Goal: Task Accomplishment & Management: Use online tool/utility

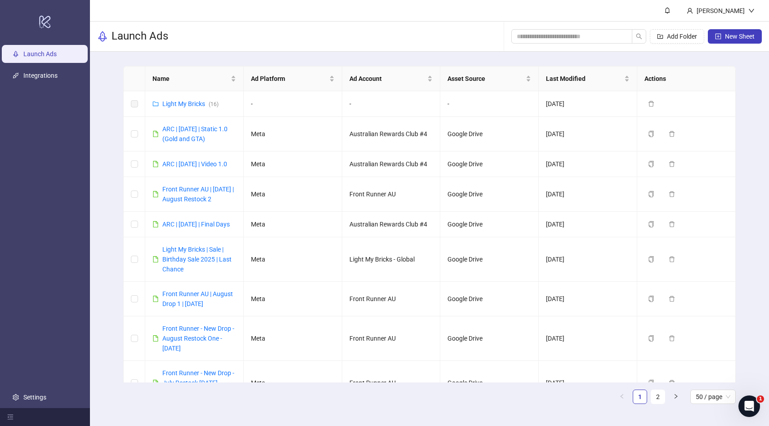
click at [267, 50] on div "Launch Ads Add Folder New Sheet" at bounding box center [429, 37] width 679 height 30
click at [722, 39] on button "New Sheet" at bounding box center [735, 36] width 54 height 14
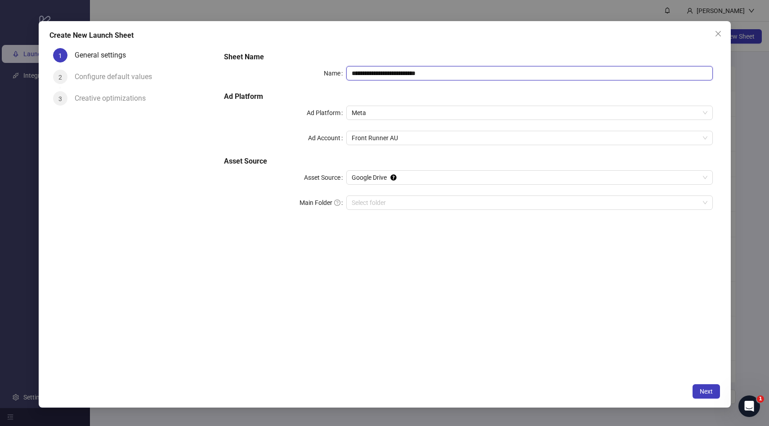
click at [399, 74] on input "**********" at bounding box center [529, 73] width 366 height 14
type input "**********"
click at [412, 201] on input "Main Folder" at bounding box center [525, 202] width 347 height 13
click at [637, 302] on div "**********" at bounding box center [468, 212] width 503 height 334
click at [703, 394] on span "Next" at bounding box center [705, 391] width 13 height 7
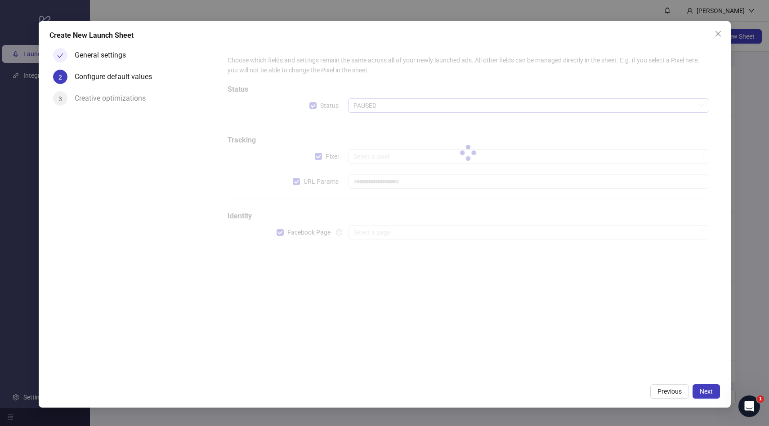
type input "**********"
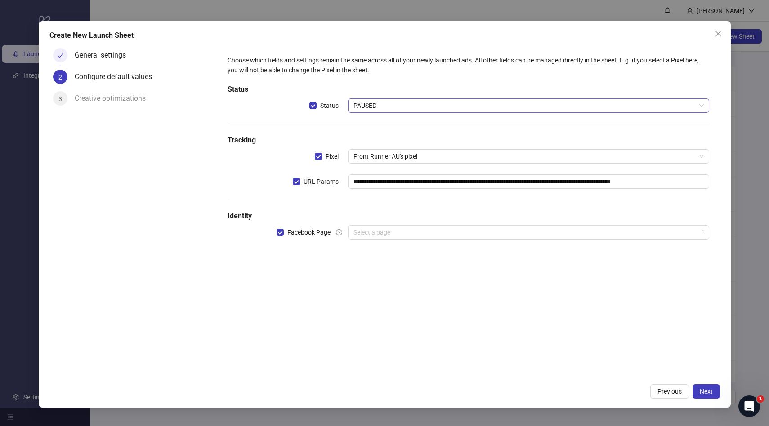
click at [387, 106] on span "PAUSED" at bounding box center [528, 105] width 350 height 13
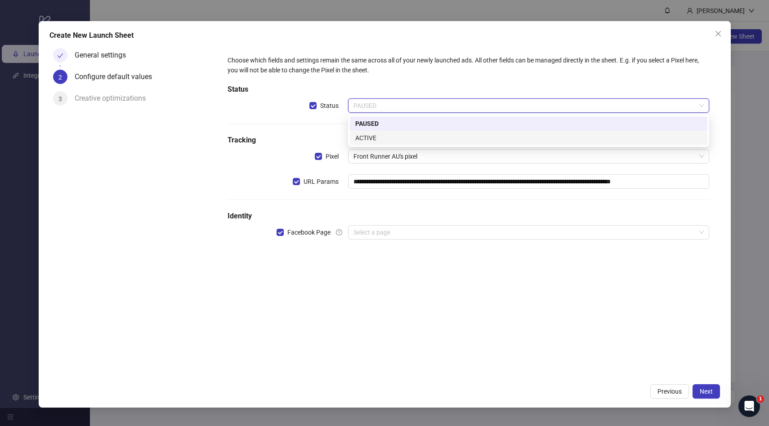
click at [363, 137] on div "ACTIVE" at bounding box center [528, 138] width 347 height 10
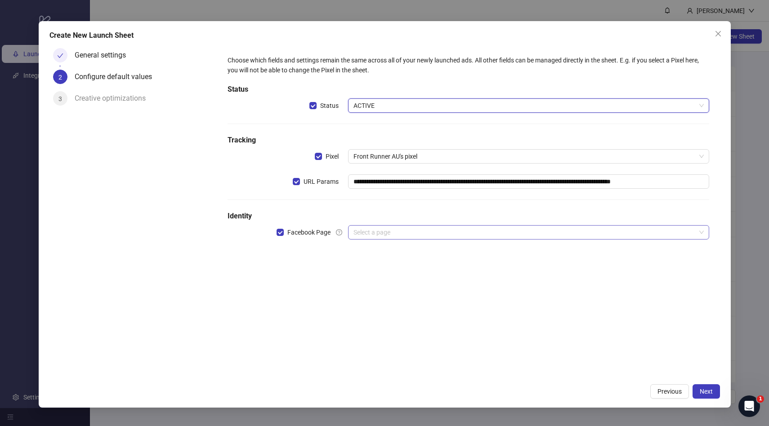
click at [374, 228] on input "search" at bounding box center [524, 232] width 342 height 13
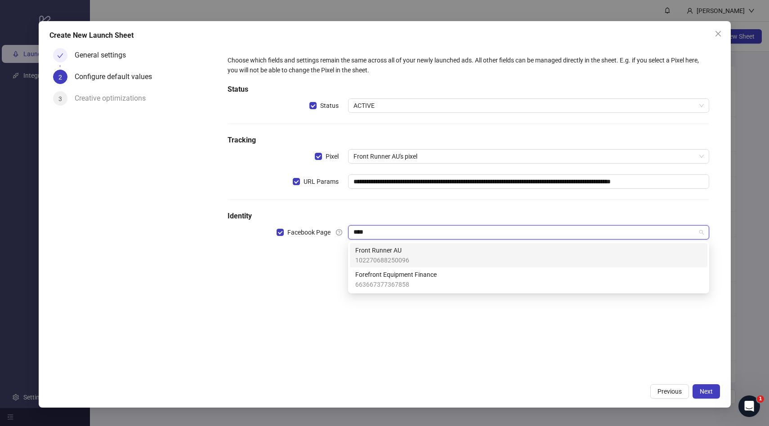
type input "*****"
click at [414, 245] on div "Front Runner AU 102270688250096" at bounding box center [528, 255] width 357 height 24
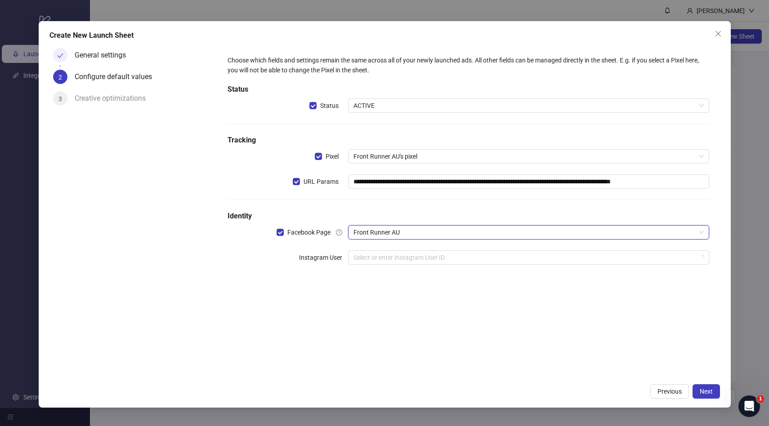
click at [445, 220] on h5 "Identity" at bounding box center [467, 216] width 481 height 11
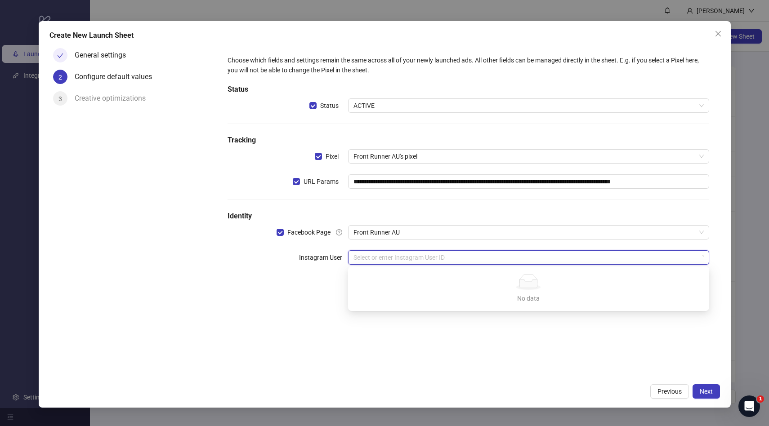
click at [430, 251] on input "search" at bounding box center [524, 257] width 342 height 13
type input "*****"
click at [524, 269] on div "No data No data" at bounding box center [528, 288] width 357 height 41
click at [518, 271] on div "frontrunnerau" at bounding box center [528, 276] width 347 height 10
drag, startPoint x: 538, startPoint y: 350, endPoint x: 538, endPoint y: 342, distance: 8.5
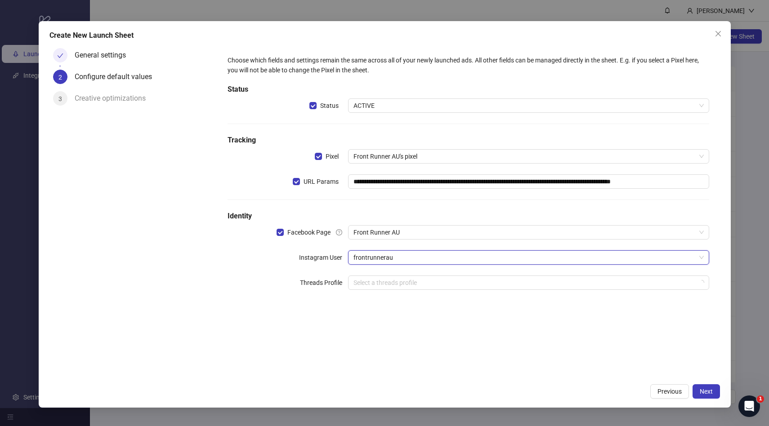
click at [538, 350] on div "**********" at bounding box center [468, 212] width 503 height 334
click at [540, 282] on input "search" at bounding box center [524, 282] width 342 height 13
type input "*****"
click at [568, 294] on div "No data No data" at bounding box center [528, 314] width 357 height 41
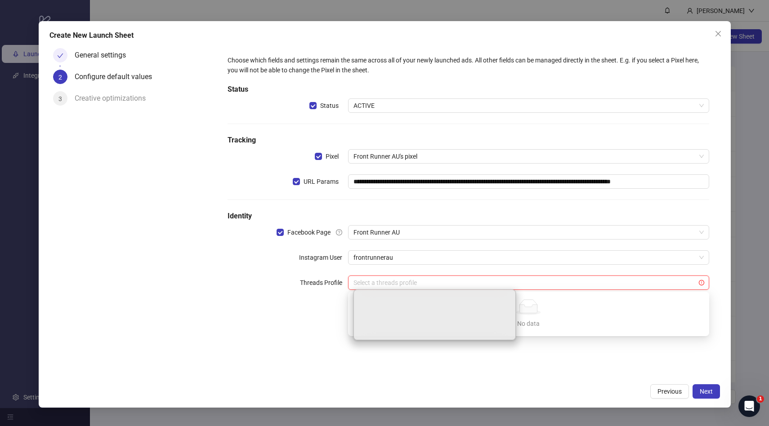
click at [584, 349] on div "**********" at bounding box center [468, 212] width 503 height 334
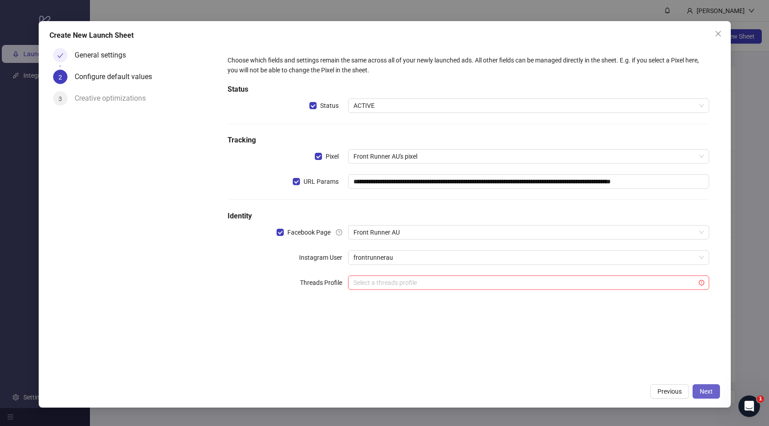
click at [707, 388] on span "Next" at bounding box center [705, 391] width 13 height 7
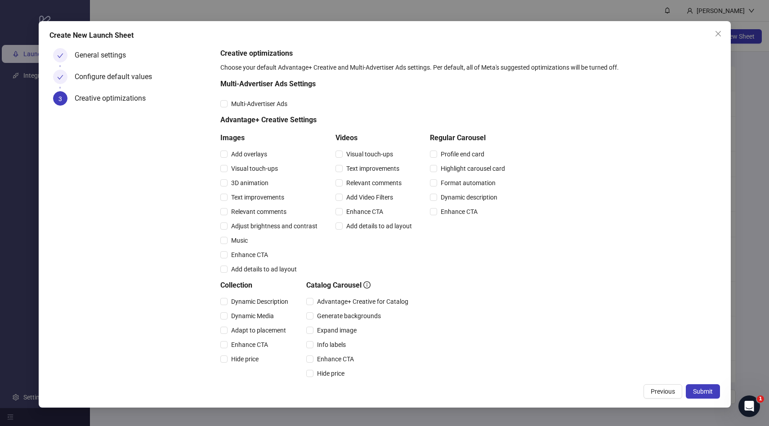
scroll to position [67, 0]
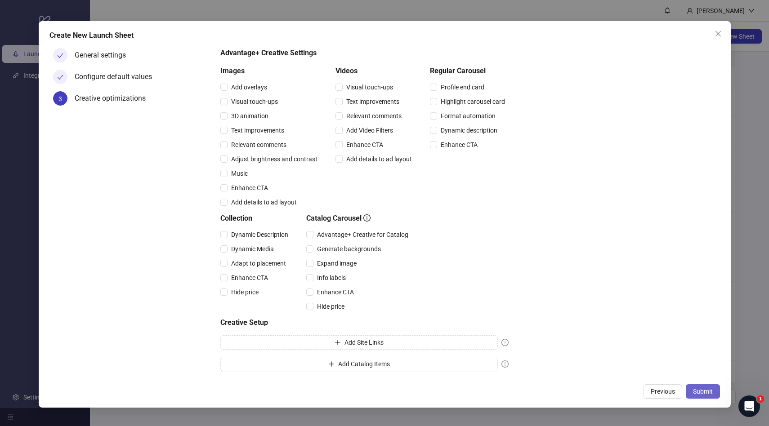
click at [700, 391] on span "Submit" at bounding box center [703, 391] width 20 height 7
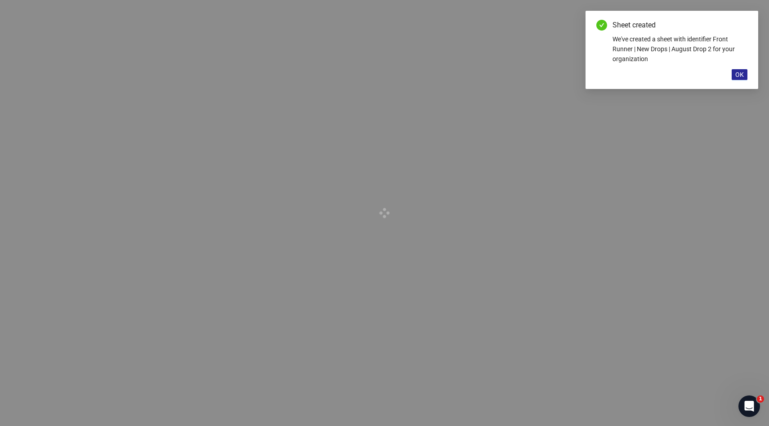
click at [740, 71] on span "OK" at bounding box center [739, 74] width 9 height 7
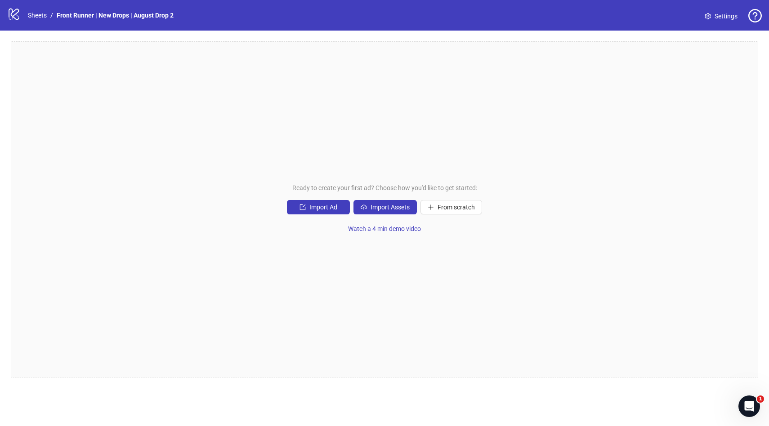
click at [383, 140] on div "Ready to create your first ad? Choose how you'd like to get started: Import Ad …" at bounding box center [384, 209] width 747 height 336
click at [297, 31] on div "Ready to create your first ad? Choose how you'd like to get started: Import Ad …" at bounding box center [384, 210] width 769 height 358
click at [378, 119] on div "Ready to create your first ad? Choose how you'd like to get started: Import Ad …" at bounding box center [384, 209] width 747 height 336
click at [343, 21] on div "logo/logo-mobile Sheets / Front Runner | New Drops | August Drop 2 Settings" at bounding box center [384, 15] width 754 height 16
click at [316, 69] on div "Ready to create your first ad? Choose how you'd like to get started: Import Ad …" at bounding box center [384, 209] width 747 height 336
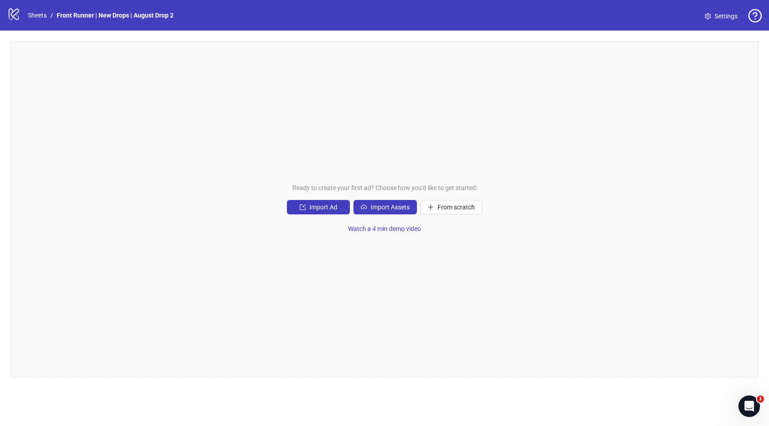
click at [364, 165] on div "Ready to create your first ad? Choose how you'd like to get started: Import Ad …" at bounding box center [384, 209] width 747 height 336
click at [366, 216] on div "Ready to create your first ad? Choose how you'd like to get started: Import Ad …" at bounding box center [384, 209] width 747 height 336
click at [369, 210] on button "Import Assets" at bounding box center [384, 207] width 63 height 14
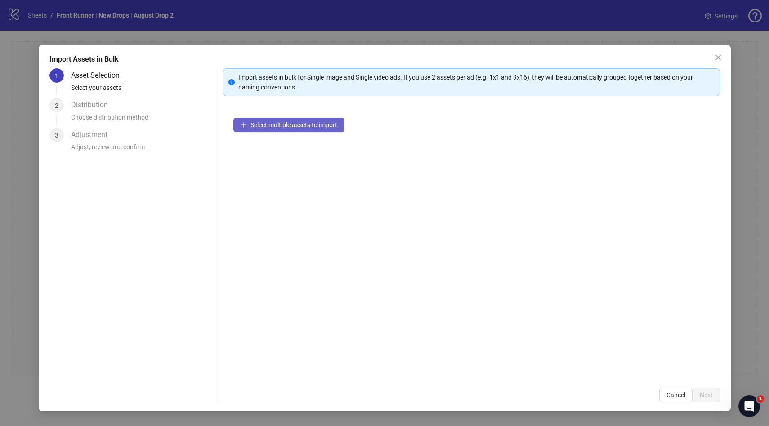
click at [318, 128] on span "Select multiple assets to import" at bounding box center [293, 124] width 87 height 7
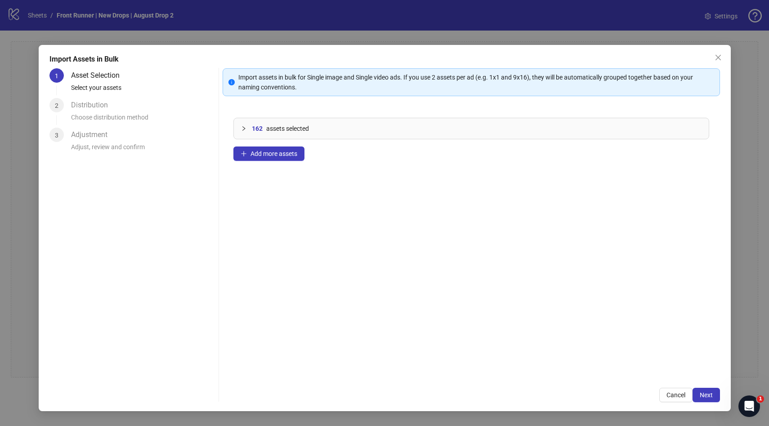
click at [243, 128] on icon "collapsed" at bounding box center [243, 128] width 5 height 5
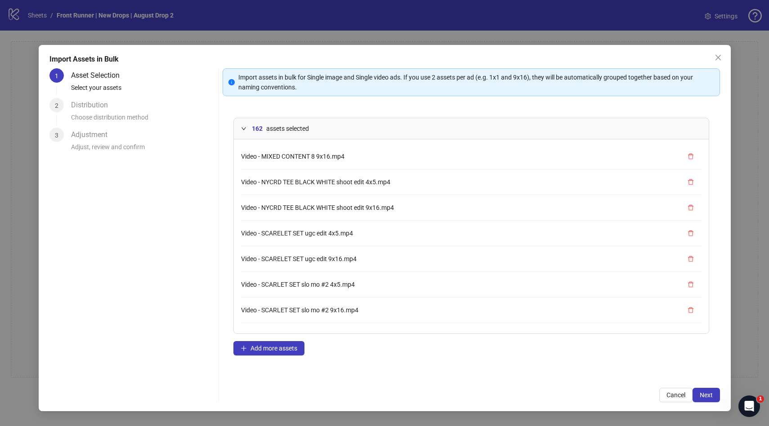
scroll to position [3970, 0]
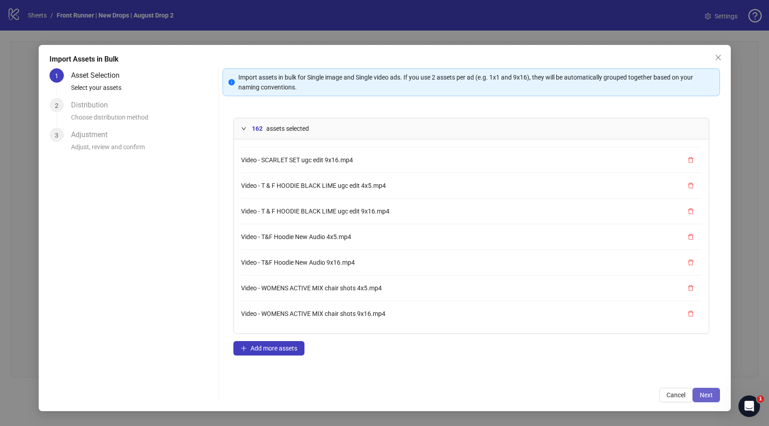
click at [702, 396] on span "Next" at bounding box center [705, 395] width 13 height 7
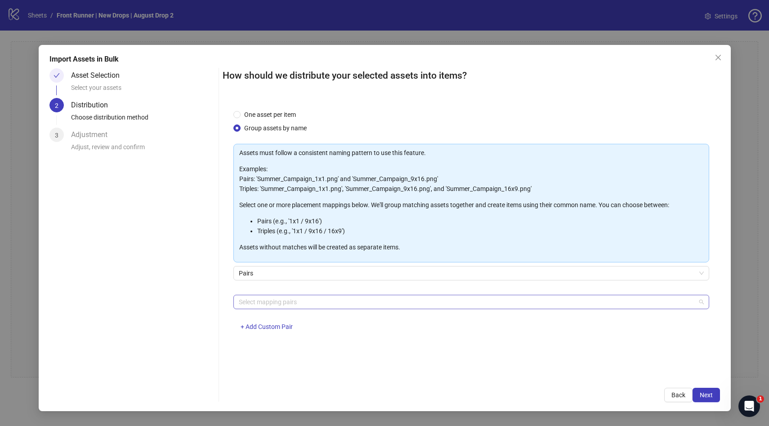
click at [296, 298] on div at bounding box center [466, 302] width 463 height 13
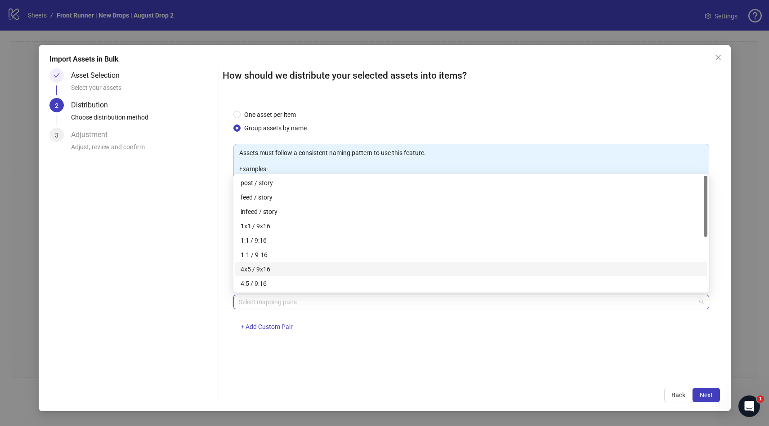
click at [271, 273] on div "4x5 / 9x16" at bounding box center [470, 269] width 461 height 10
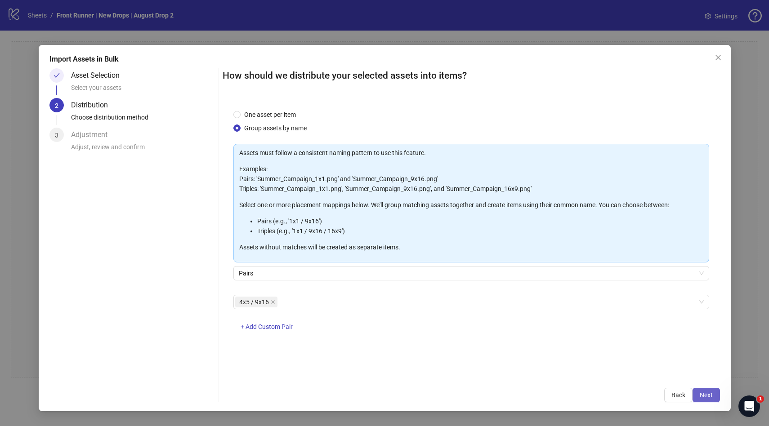
click at [704, 392] on span "Next" at bounding box center [705, 395] width 13 height 7
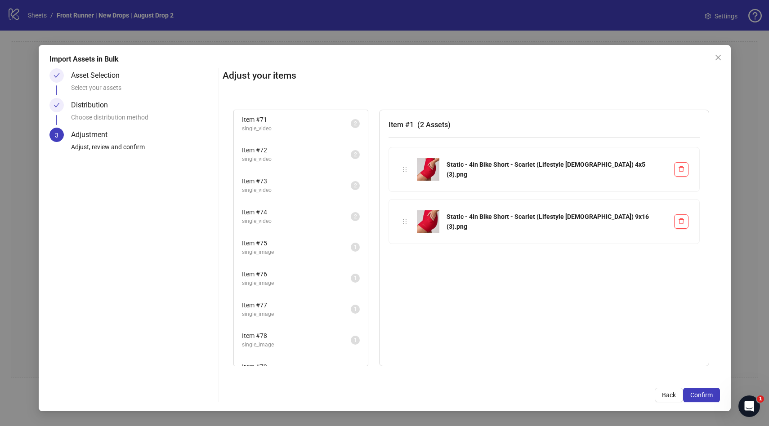
scroll to position [2116, 0]
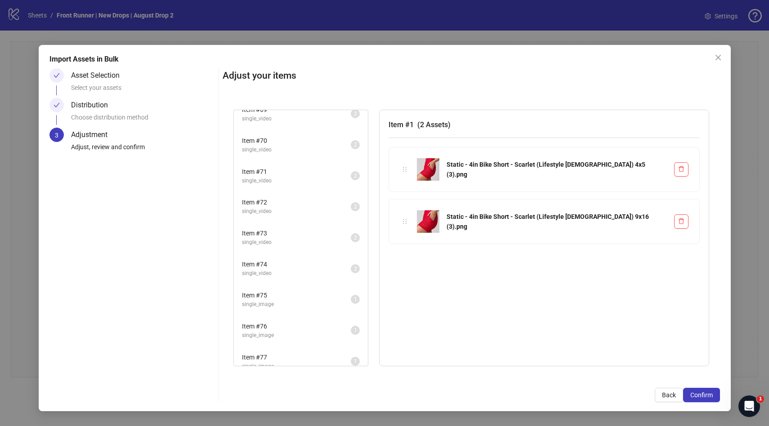
click at [313, 306] on span "single_image" at bounding box center [296, 304] width 109 height 9
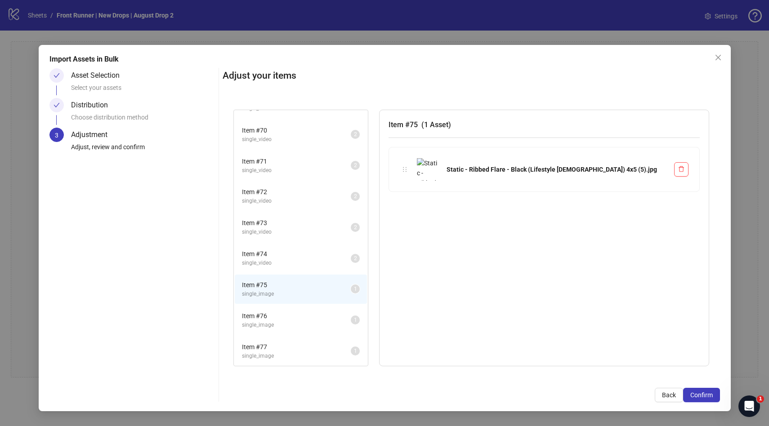
scroll to position [2125, 0]
click at [310, 310] on li "Item # 76 single_image 1" at bounding box center [301, 321] width 132 height 29
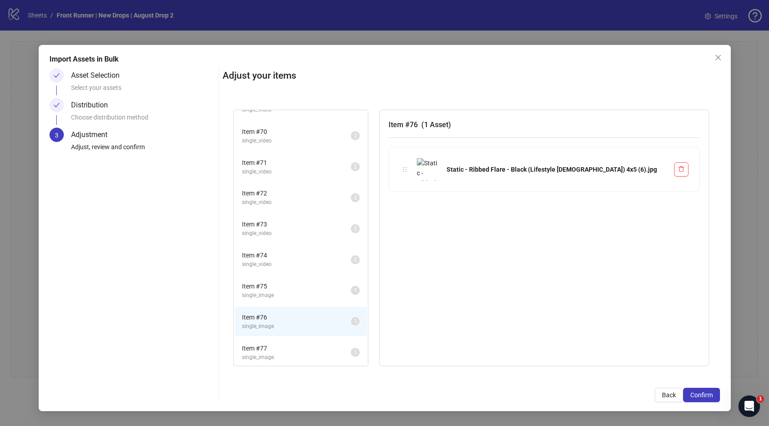
click at [318, 283] on span "Item # 75" at bounding box center [296, 286] width 109 height 10
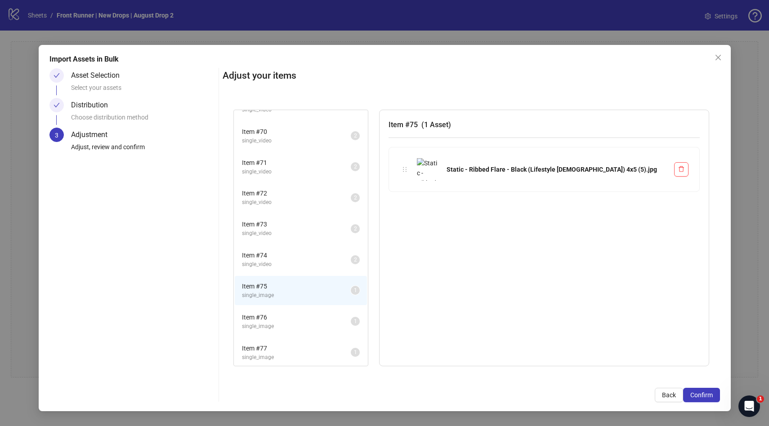
click at [313, 309] on li "Item # 76 single_image 1" at bounding box center [301, 321] width 132 height 29
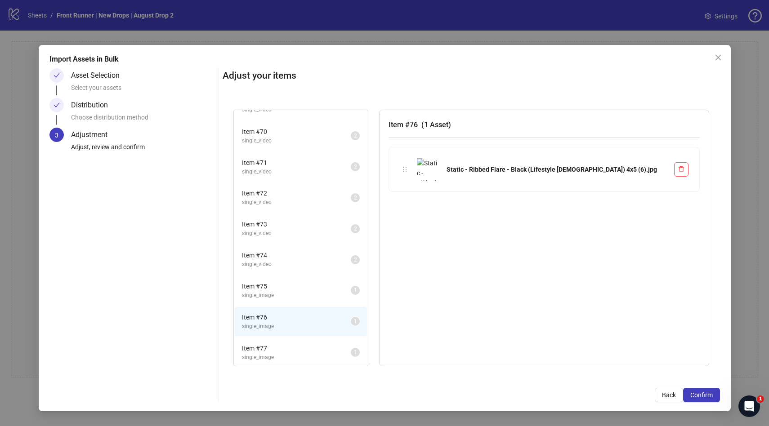
scroll to position [2156, 0]
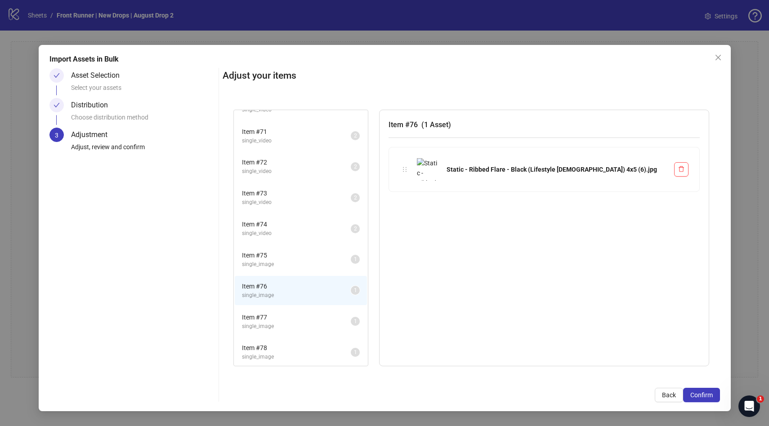
click at [300, 308] on li "Item # 77 single_image 1" at bounding box center [301, 321] width 132 height 29
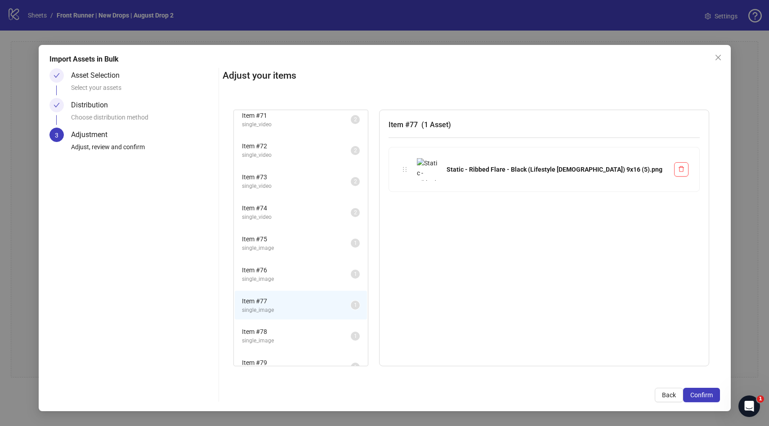
scroll to position [2174, 0]
click at [306, 322] on li "Item # 78 single_image 1" at bounding box center [301, 334] width 132 height 29
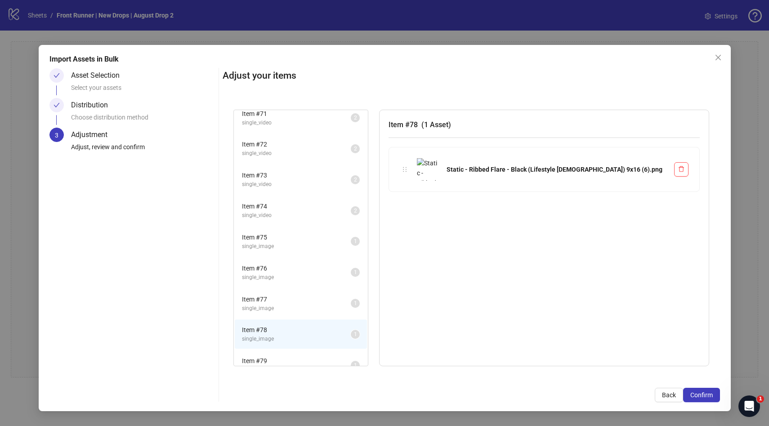
click at [314, 242] on span "single_image" at bounding box center [296, 246] width 109 height 9
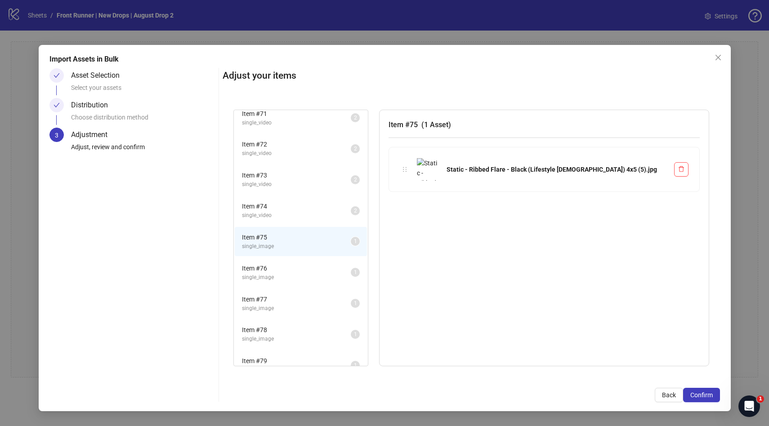
click at [303, 293] on li "Item # 77 single_image 1" at bounding box center [301, 303] width 132 height 29
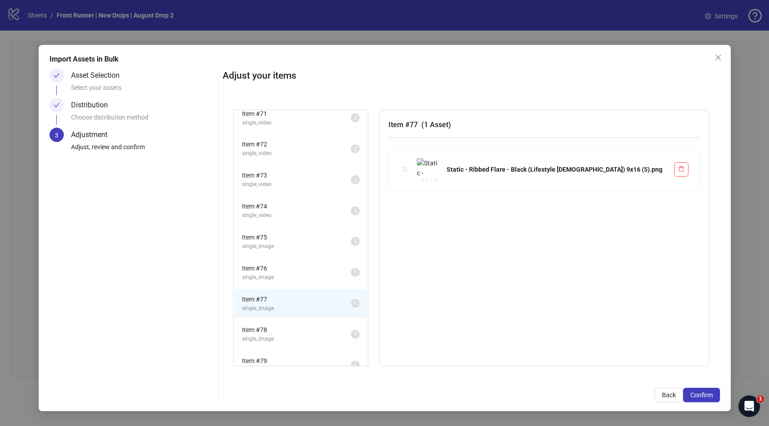
click at [314, 237] on span "Item # 75" at bounding box center [296, 237] width 109 height 10
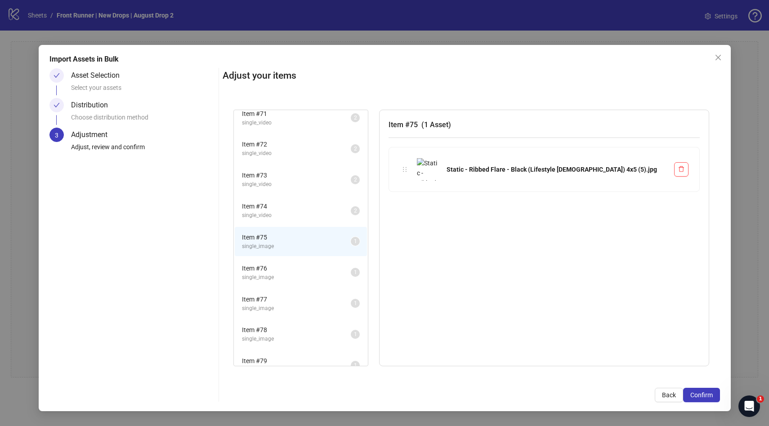
click at [298, 302] on span "Item # 77" at bounding box center [296, 299] width 109 height 10
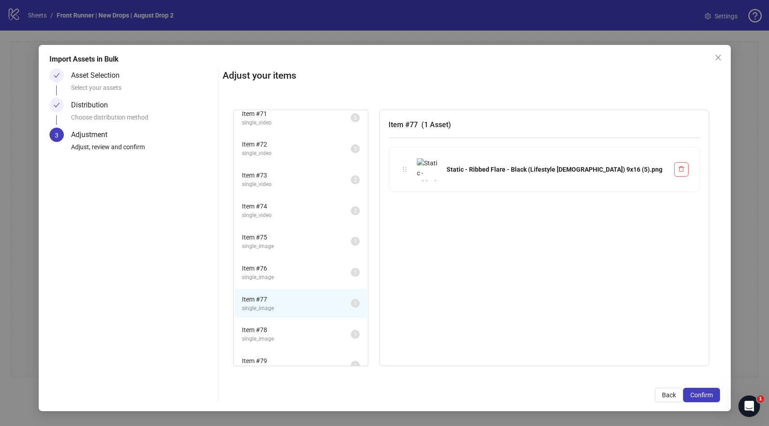
click at [311, 231] on li "Item # 75 single_image 1" at bounding box center [301, 241] width 132 height 29
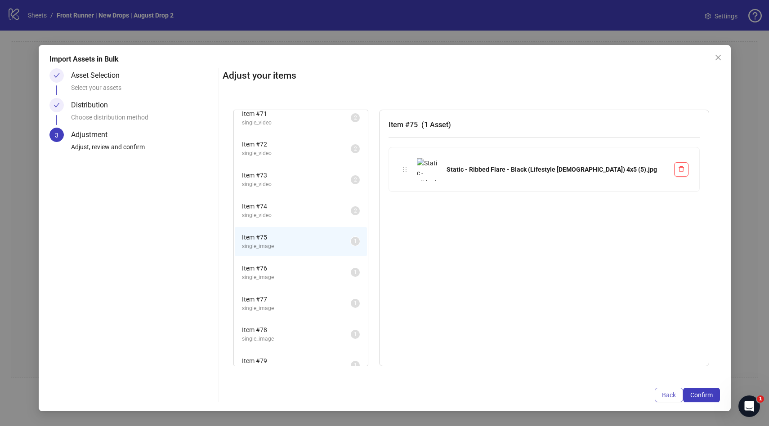
click at [672, 394] on span "Back" at bounding box center [669, 395] width 14 height 7
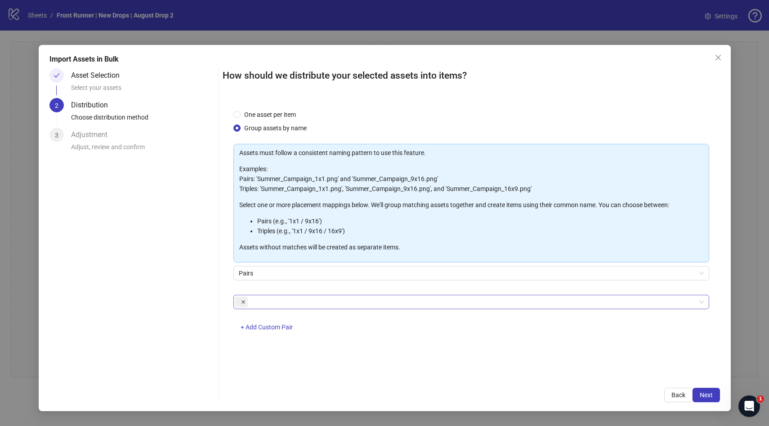
click at [244, 301] on icon "close" at bounding box center [243, 302] width 4 height 4
click at [269, 301] on div at bounding box center [466, 302] width 463 height 13
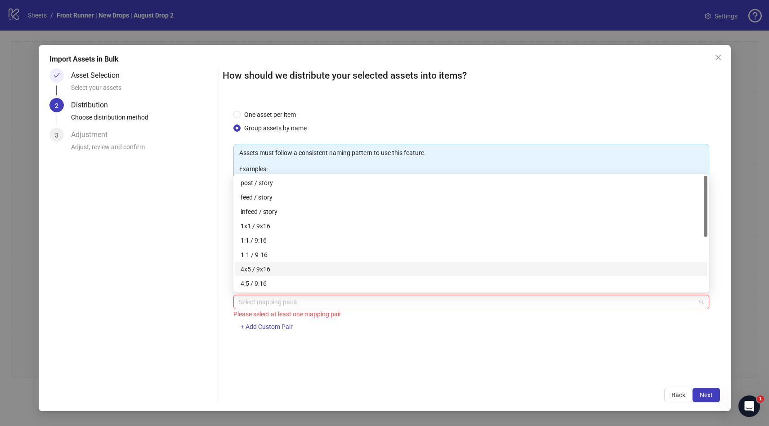
click at [296, 272] on div "4x5 / 9x16" at bounding box center [470, 269] width 461 height 10
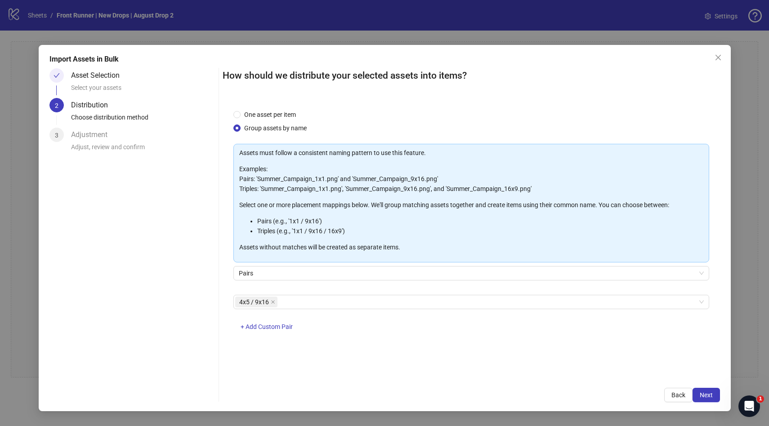
click at [674, 369] on div "One asset per item Group assets by name Assets must follow a consistent naming …" at bounding box center [471, 238] width 497 height 279
click at [697, 389] on button "Next" at bounding box center [705, 395] width 27 height 14
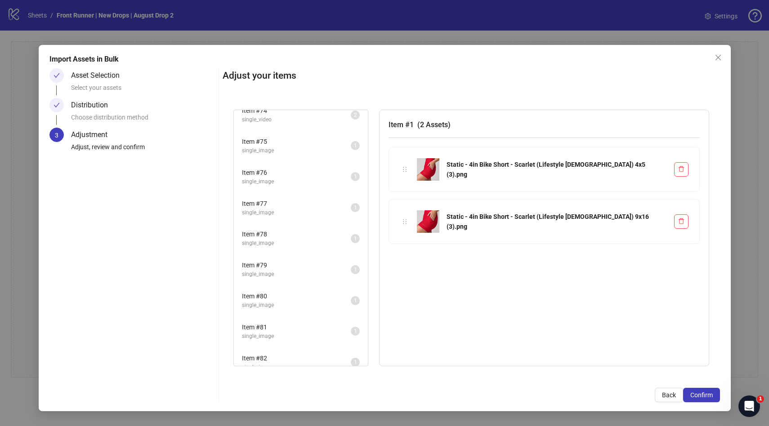
scroll to position [2467, 0]
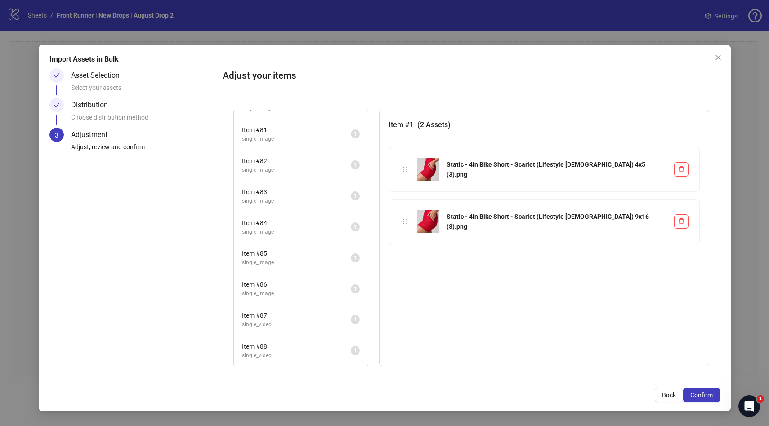
click at [282, 345] on span "Item # 88" at bounding box center [296, 347] width 109 height 10
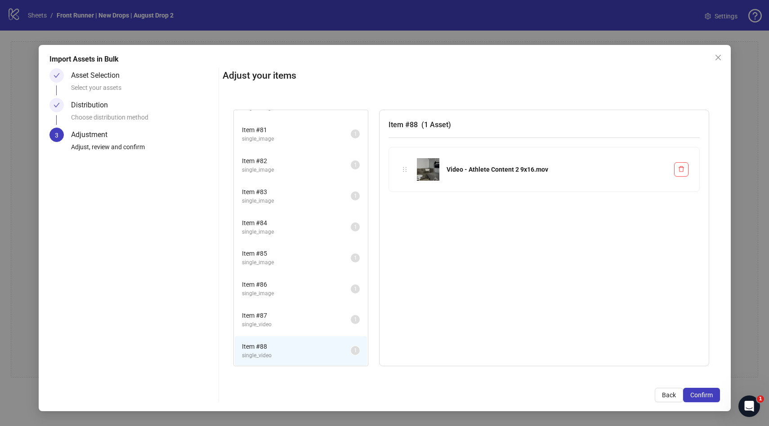
click at [295, 324] on span "single_video" at bounding box center [296, 324] width 109 height 9
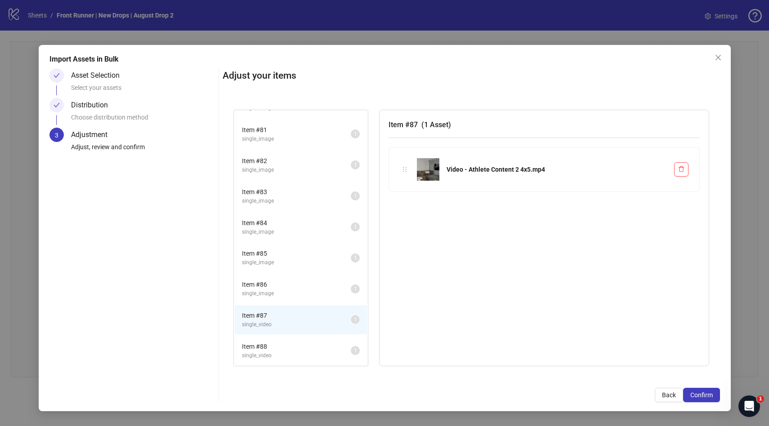
click at [290, 338] on li "Item # 88 single_video 1" at bounding box center [301, 350] width 132 height 29
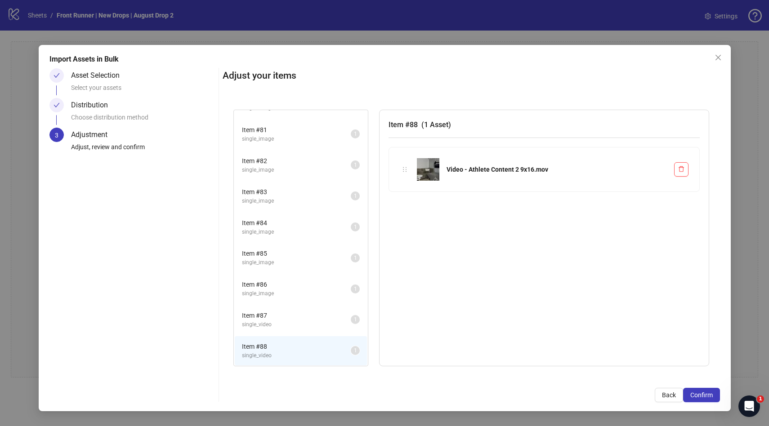
click at [498, 244] on div "Item # 88 ( 1 Asset ) Video - Athlete Content 2 9x16.mov" at bounding box center [544, 238] width 330 height 257
click at [668, 395] on span "Back" at bounding box center [669, 395] width 14 height 7
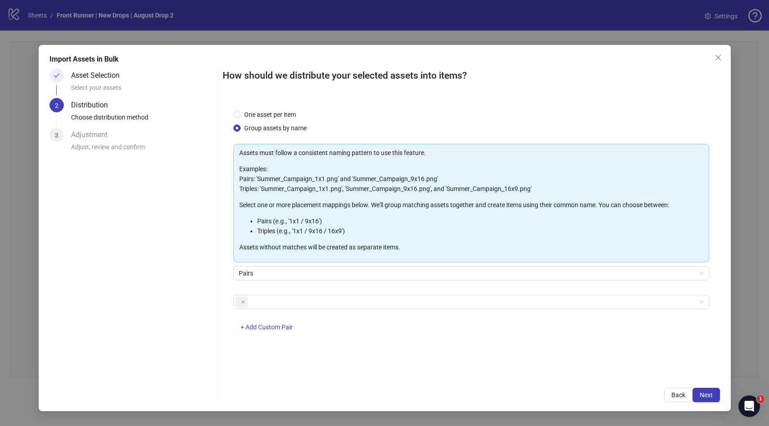
click at [668, 395] on button "Back" at bounding box center [678, 395] width 28 height 14
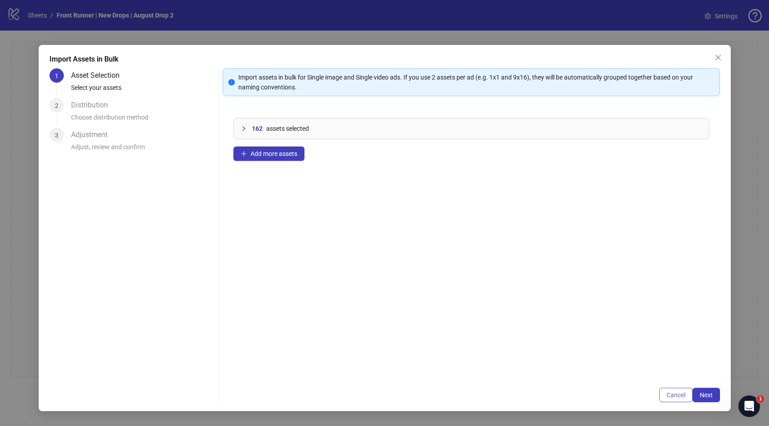
click at [677, 393] on span "Cancel" at bounding box center [675, 395] width 19 height 7
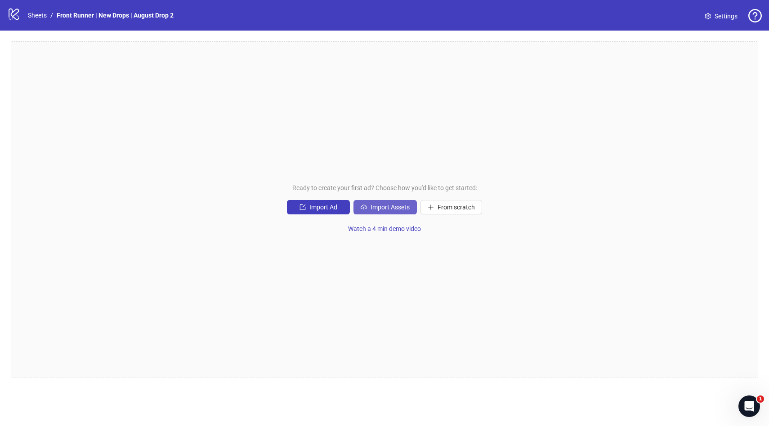
click at [365, 204] on icon "cloud-upload" at bounding box center [363, 207] width 6 height 6
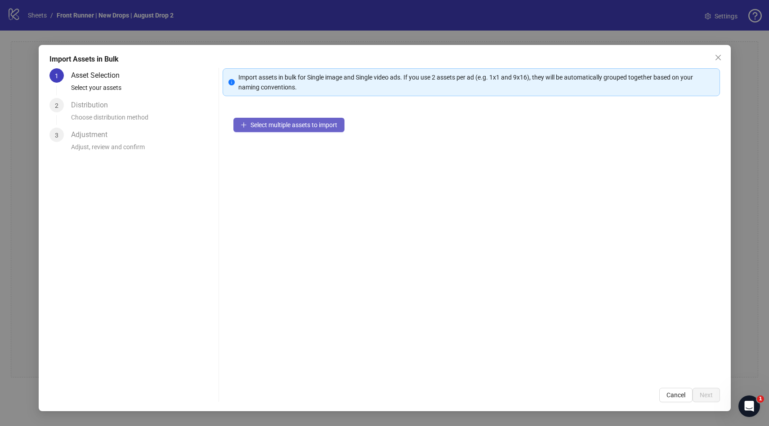
click at [266, 118] on button "Select multiple assets to import" at bounding box center [288, 125] width 111 height 14
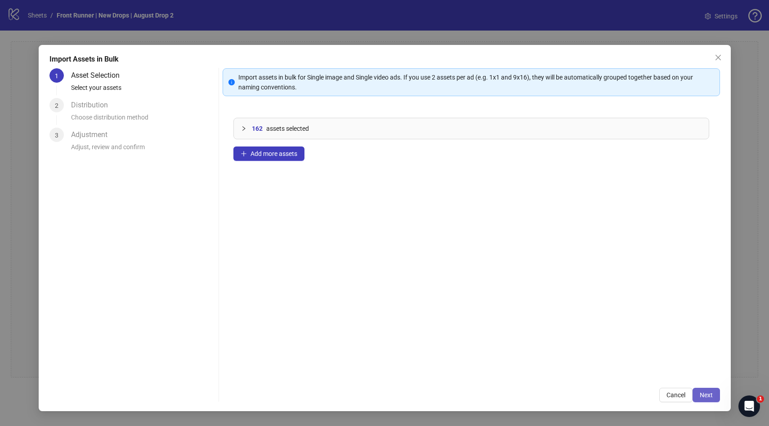
click at [705, 389] on button "Next" at bounding box center [705, 395] width 27 height 14
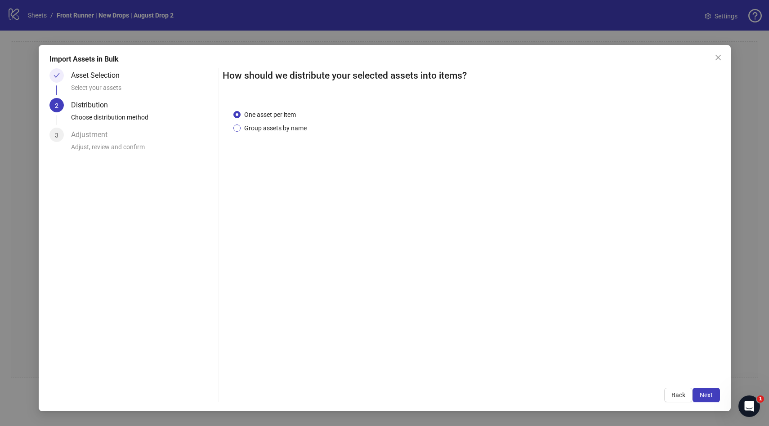
click at [268, 130] on span "Group assets by name" at bounding box center [275, 128] width 70 height 10
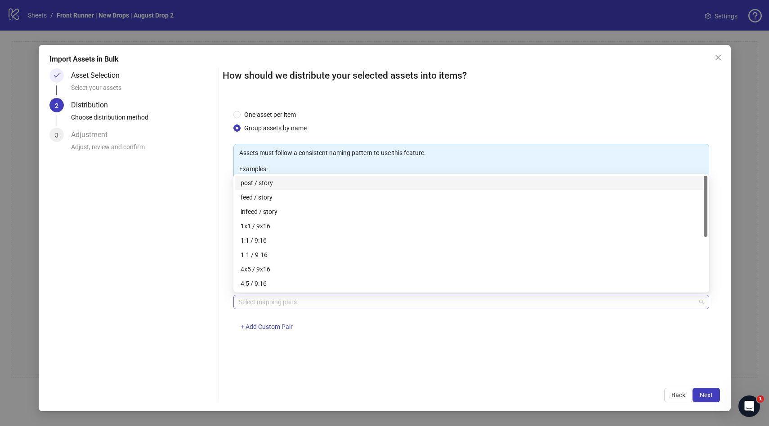
click at [311, 299] on div at bounding box center [466, 302] width 463 height 13
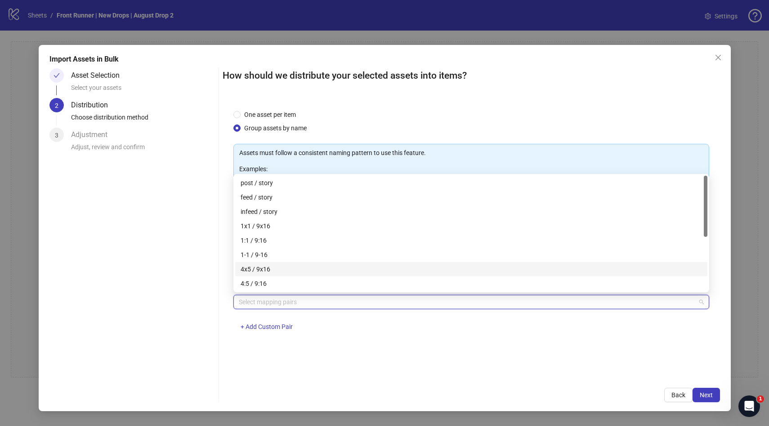
click at [285, 268] on div "4x5 / 9x16" at bounding box center [470, 269] width 461 height 10
click at [701, 395] on span "Next" at bounding box center [705, 395] width 13 height 7
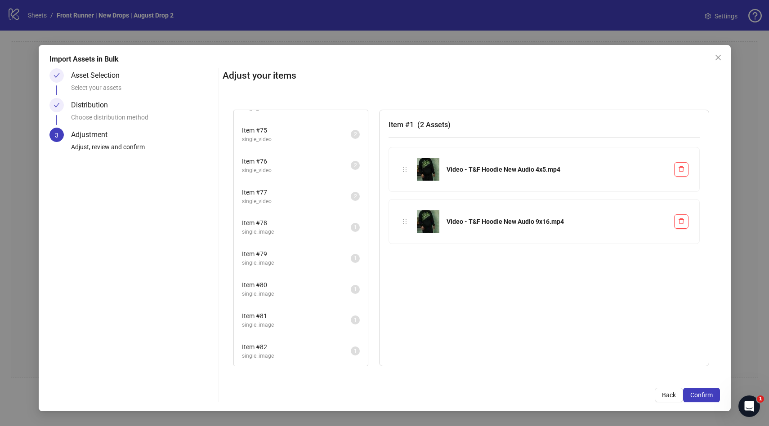
scroll to position [2273, 0]
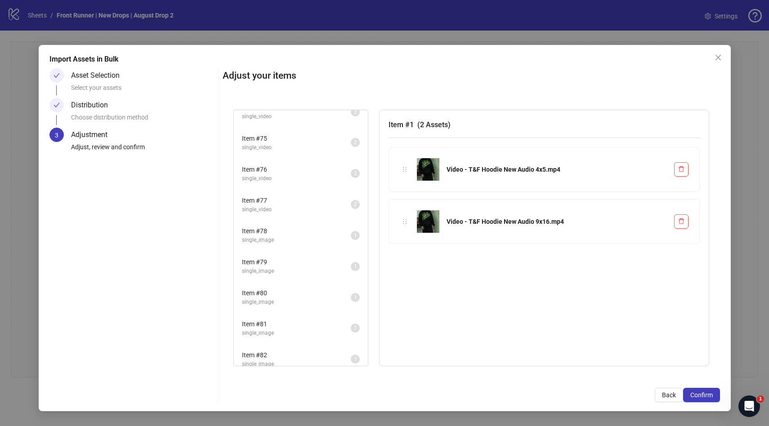
click at [309, 231] on span "Item # 78" at bounding box center [296, 231] width 109 height 10
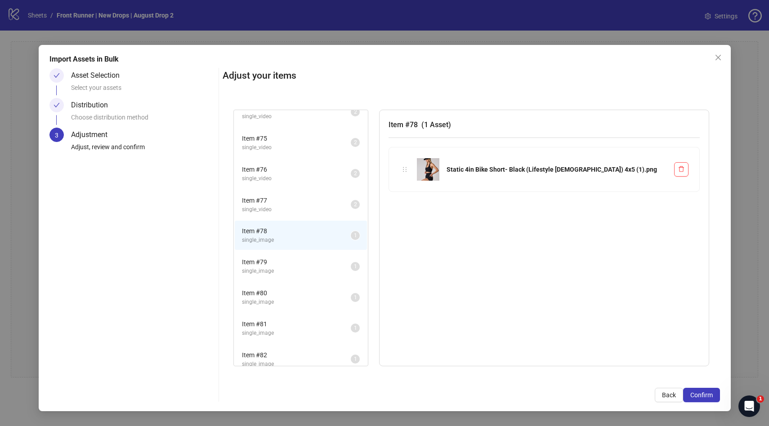
click at [288, 259] on span "Item # 79" at bounding box center [296, 262] width 109 height 10
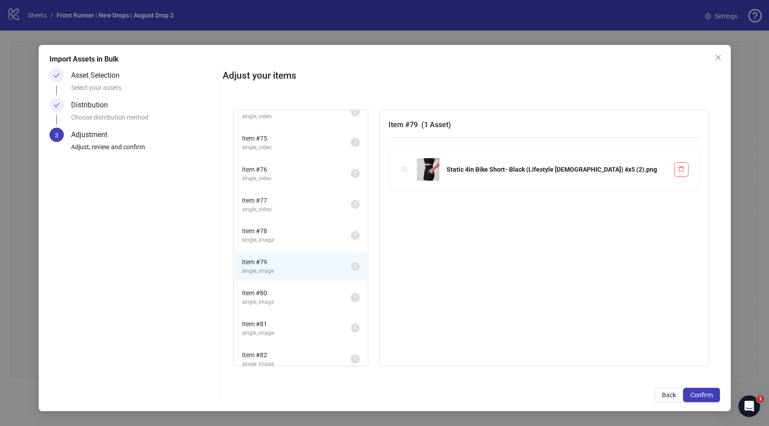
click at [289, 241] on span "single_image" at bounding box center [296, 240] width 109 height 9
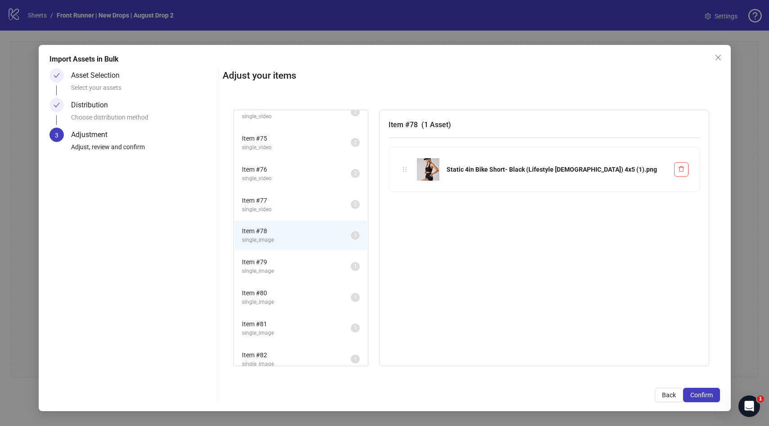
click at [285, 266] on span "Item # 79" at bounding box center [296, 262] width 109 height 10
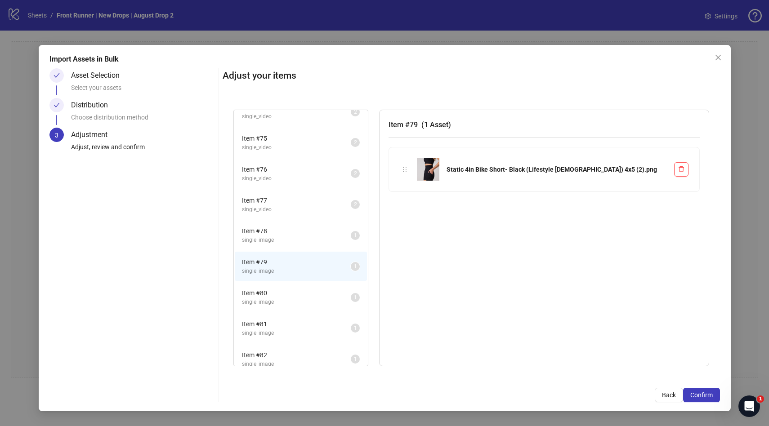
click at [297, 245] on span "single_image" at bounding box center [296, 240] width 109 height 9
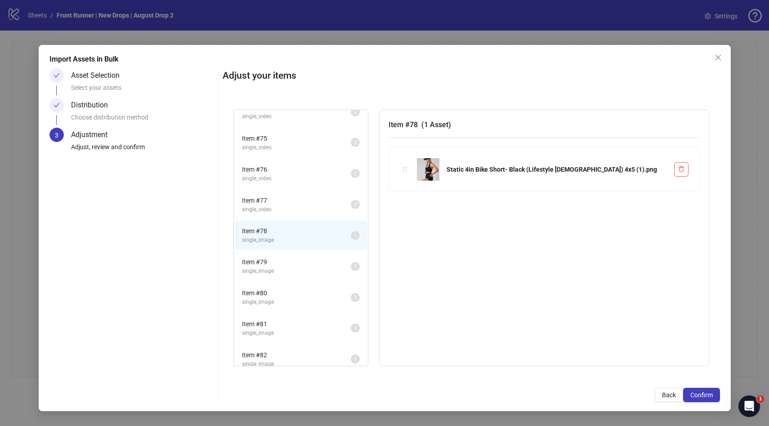
click at [276, 298] on span "Item # 80" at bounding box center [296, 293] width 109 height 10
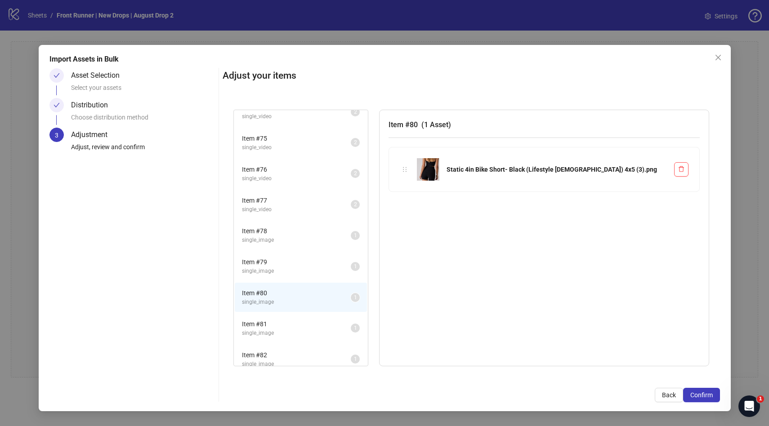
click at [291, 245] on li "Item # 78 single_image 1" at bounding box center [301, 235] width 132 height 29
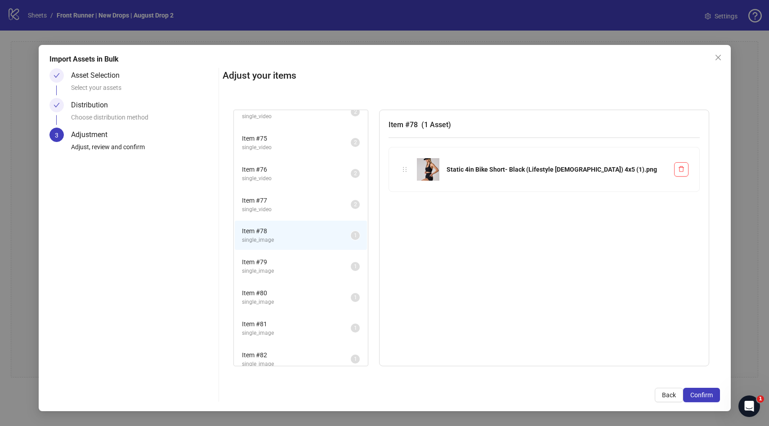
click at [268, 324] on span "Item # 81" at bounding box center [296, 324] width 109 height 10
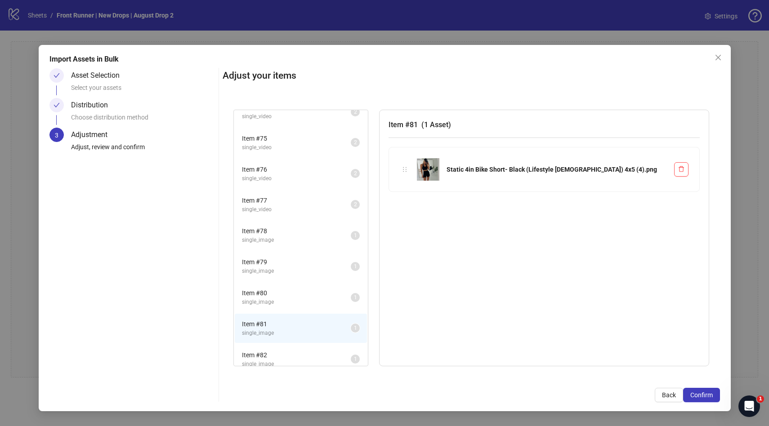
click at [288, 240] on span "single_image" at bounding box center [296, 240] width 109 height 9
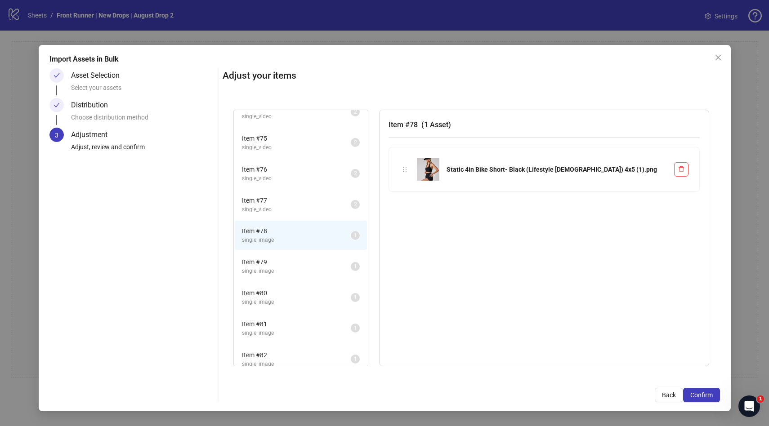
click at [267, 330] on span "single_image" at bounding box center [296, 333] width 109 height 9
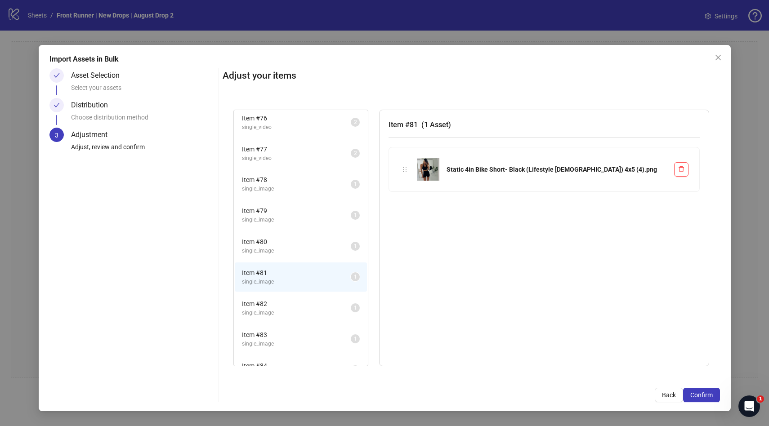
scroll to position [2330, 0]
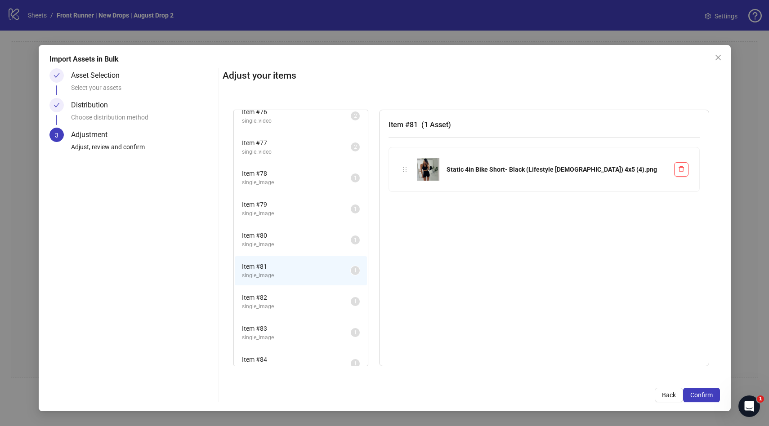
click at [279, 309] on span "single_image" at bounding box center [296, 307] width 109 height 9
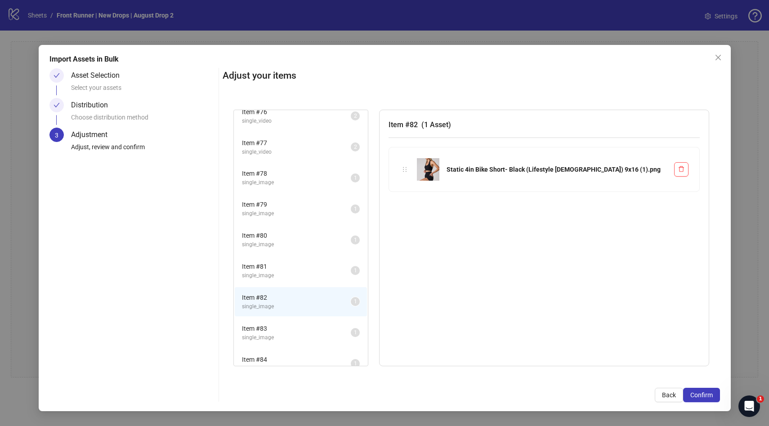
click at [276, 209] on span "Item # 79" at bounding box center [296, 205] width 109 height 10
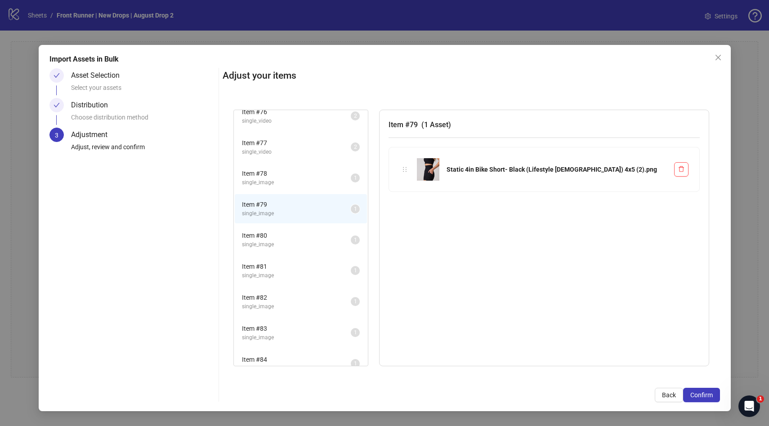
click at [283, 175] on span "Item # 78" at bounding box center [296, 174] width 109 height 10
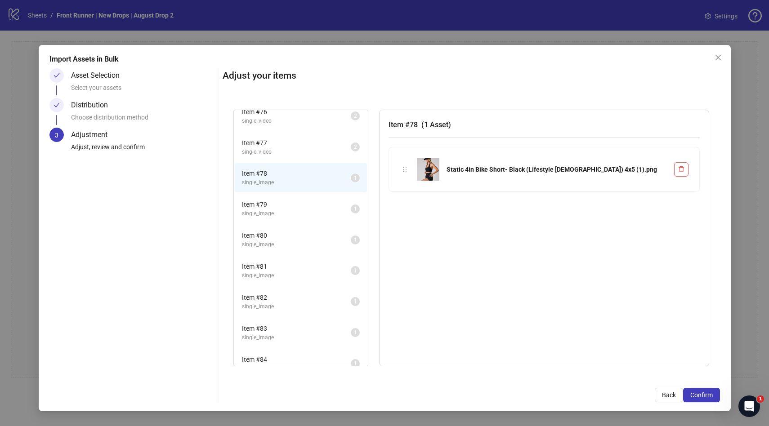
click at [272, 306] on span "single_image" at bounding box center [296, 307] width 109 height 9
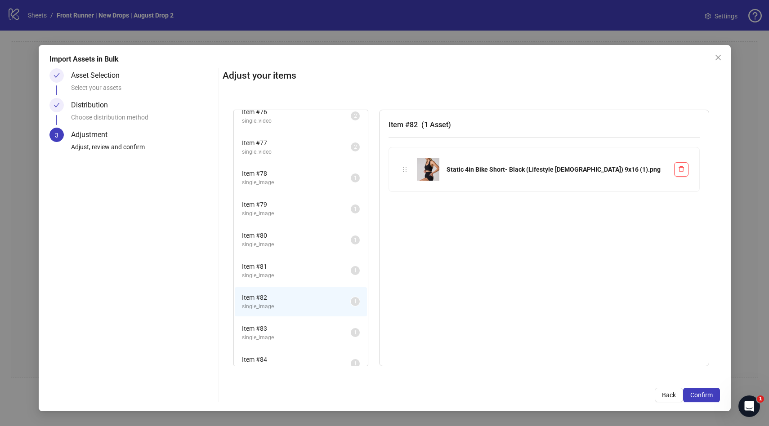
click at [288, 187] on li "Item # 78 single_image 1" at bounding box center [301, 177] width 132 height 29
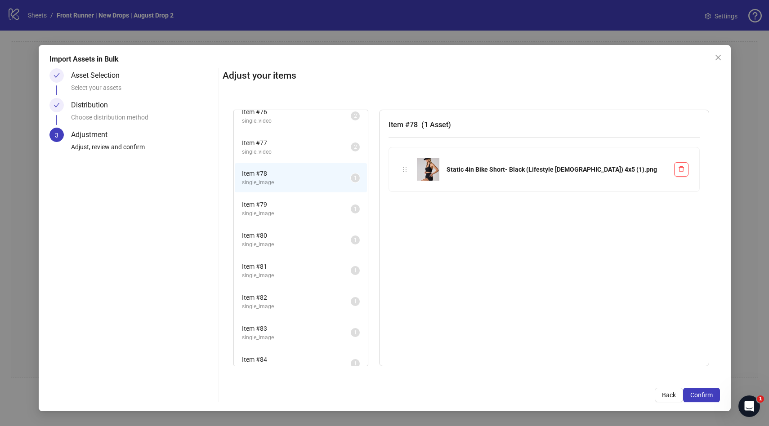
click at [260, 304] on span "single_image" at bounding box center [296, 307] width 109 height 9
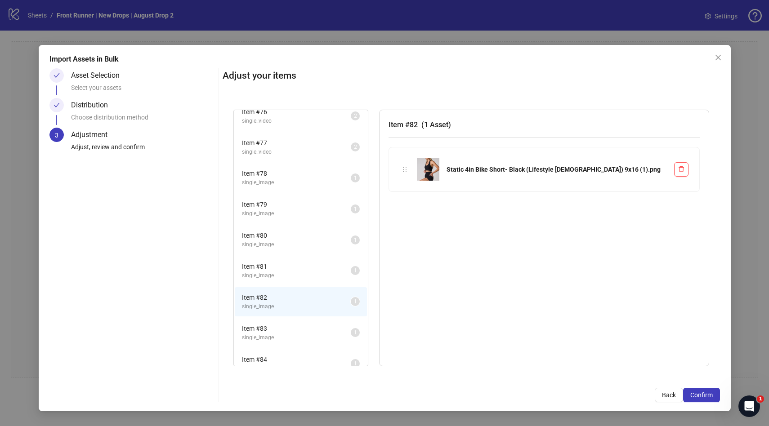
click at [279, 192] on li "Item # 78 single_image 1" at bounding box center [301, 177] width 132 height 29
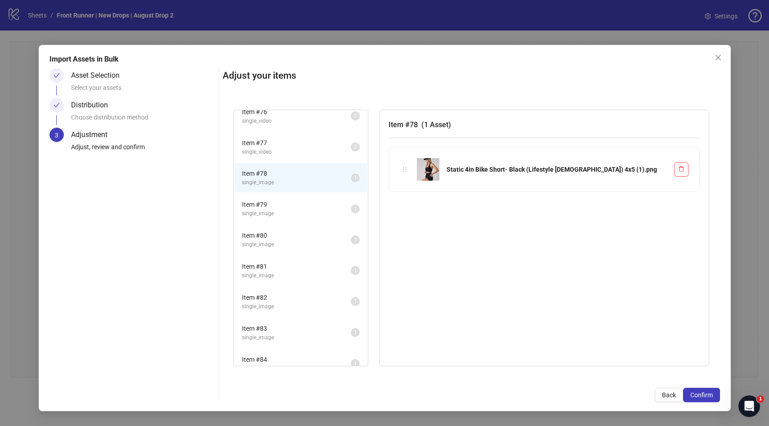
click at [256, 301] on span "Item # 82" at bounding box center [296, 298] width 109 height 10
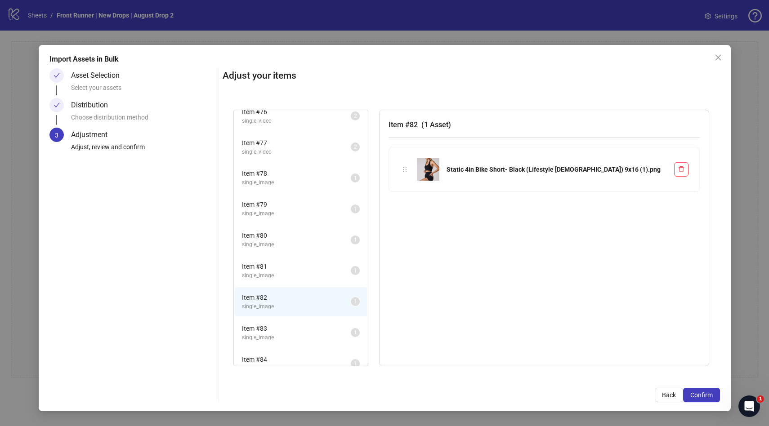
click at [282, 199] on li "Item # 79 single_image 1" at bounding box center [301, 208] width 132 height 29
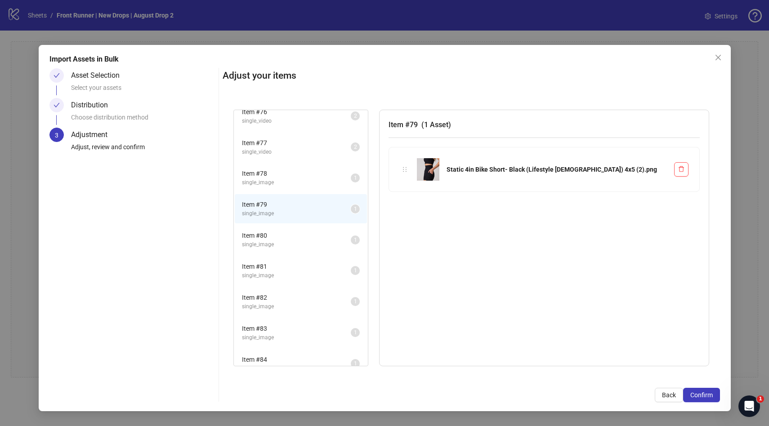
click at [282, 182] on span "single_image" at bounding box center [296, 182] width 109 height 9
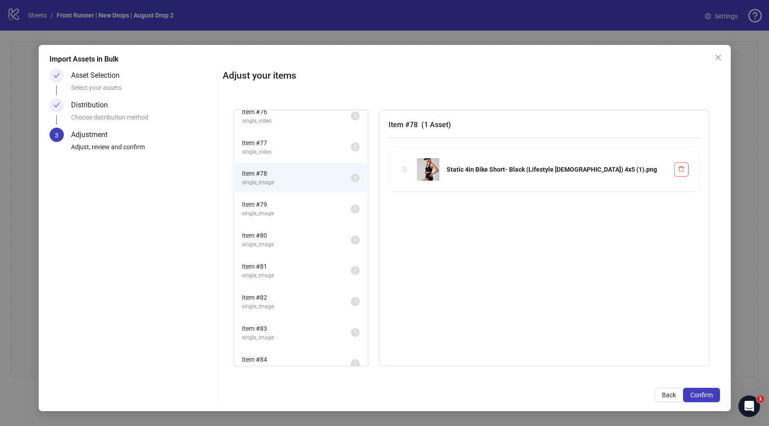
click at [264, 301] on span "Item # 82" at bounding box center [296, 298] width 109 height 10
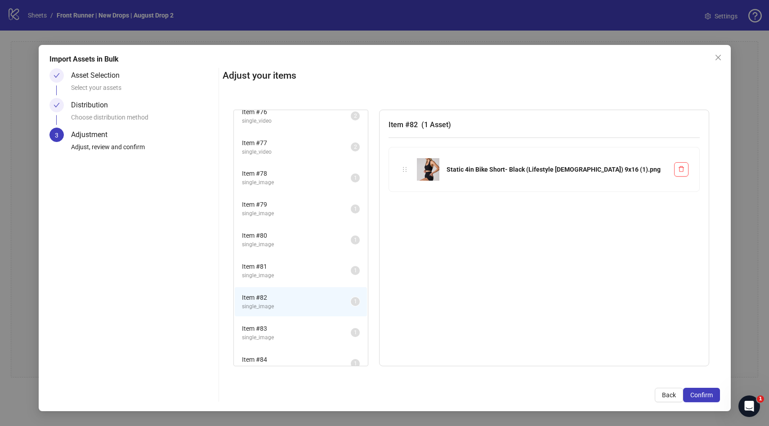
click at [284, 178] on span "Item # 78" at bounding box center [296, 174] width 109 height 10
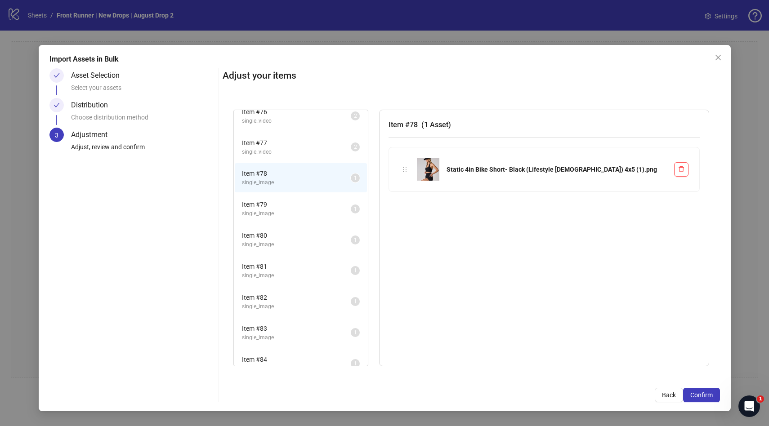
click at [261, 310] on span "single_image" at bounding box center [296, 307] width 109 height 9
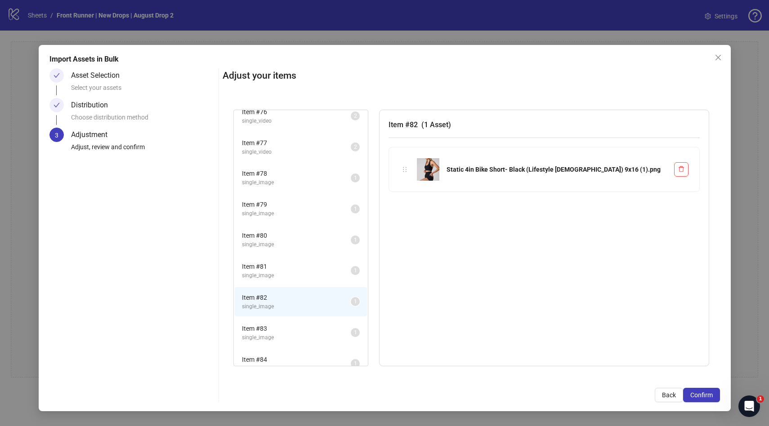
click at [287, 179] on span "single_image" at bounding box center [296, 182] width 109 height 9
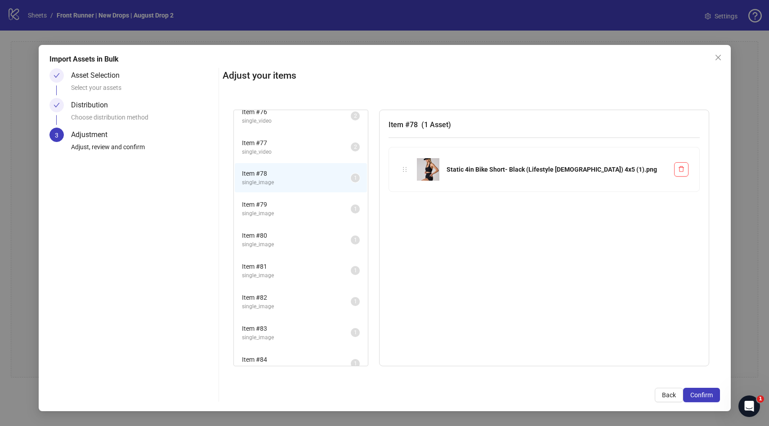
click at [265, 298] on span "Item # 82" at bounding box center [296, 298] width 109 height 10
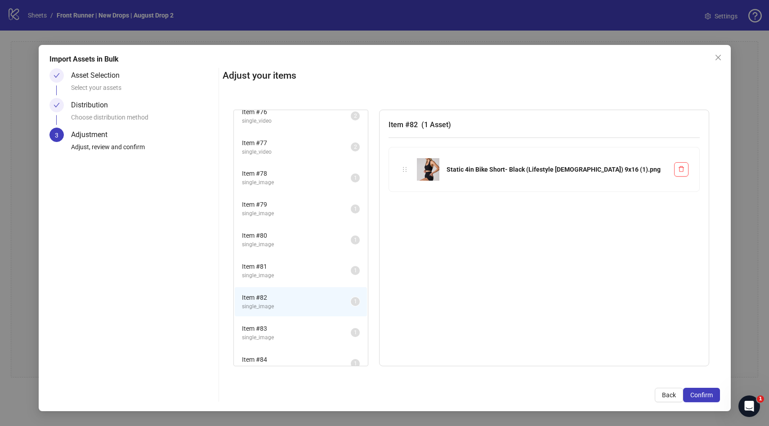
click at [289, 177] on span "Item # 78" at bounding box center [296, 174] width 109 height 10
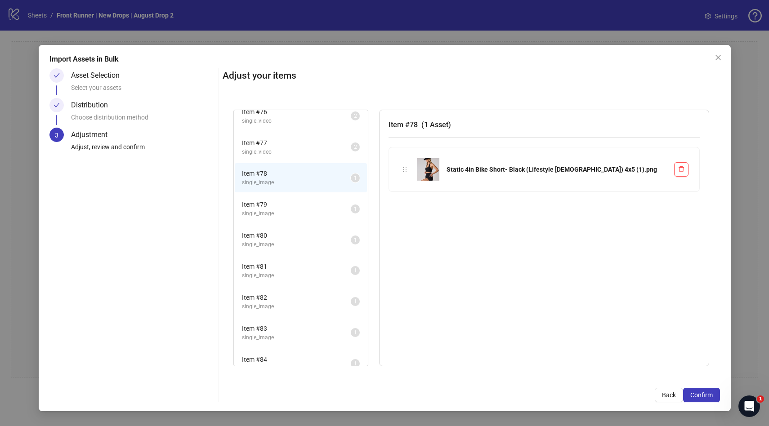
click at [266, 287] on div "Item # 82 single_image 1" at bounding box center [301, 301] width 134 height 31
click at [263, 304] on span "single_image" at bounding box center [296, 307] width 109 height 9
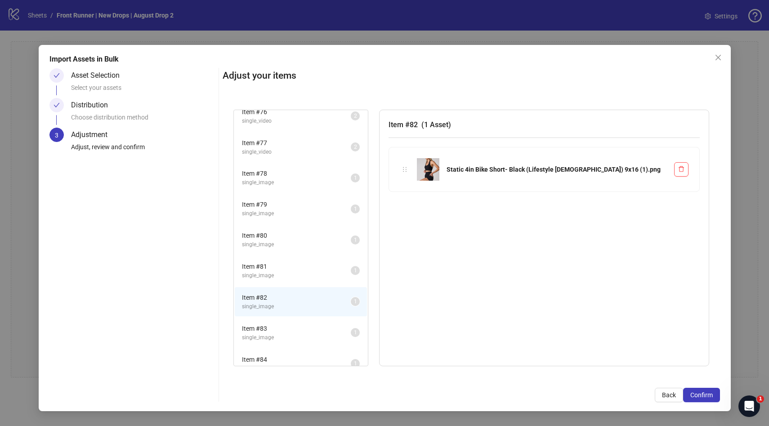
click at [288, 174] on span "Item # 78" at bounding box center [296, 174] width 109 height 10
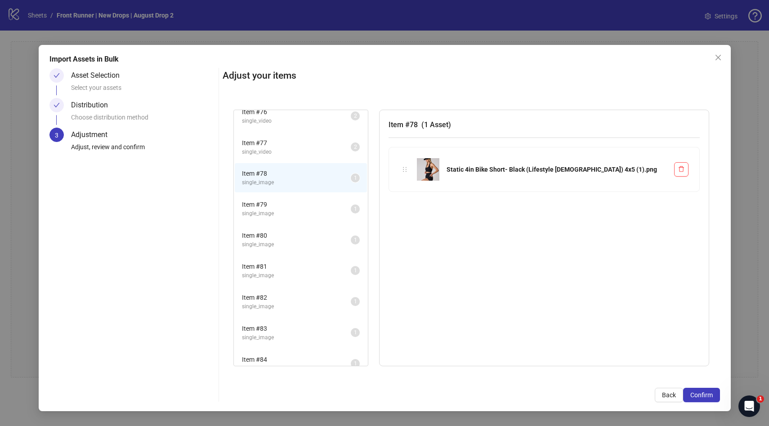
click at [274, 276] on span "single_image" at bounding box center [296, 275] width 109 height 9
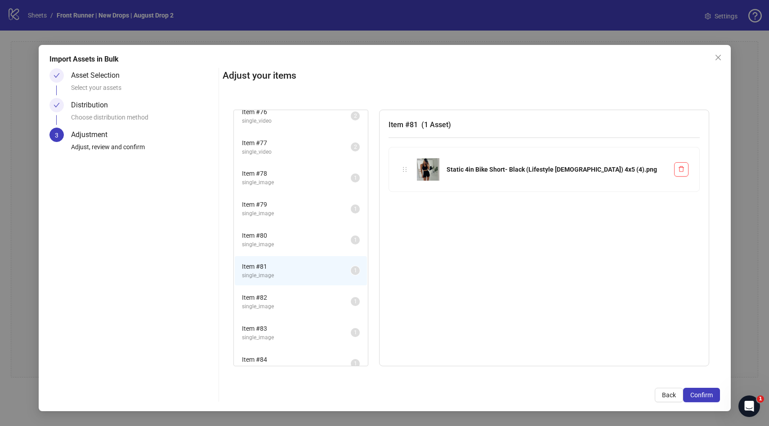
click at [272, 302] on span "Item # 82" at bounding box center [296, 298] width 109 height 10
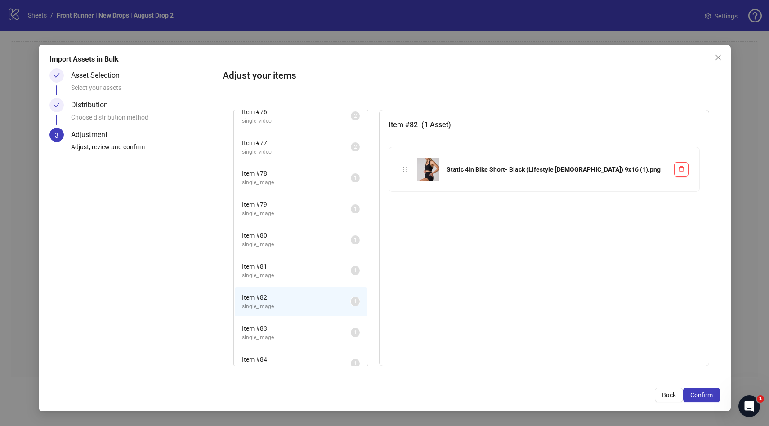
click at [295, 207] on span "Item # 79" at bounding box center [296, 205] width 109 height 10
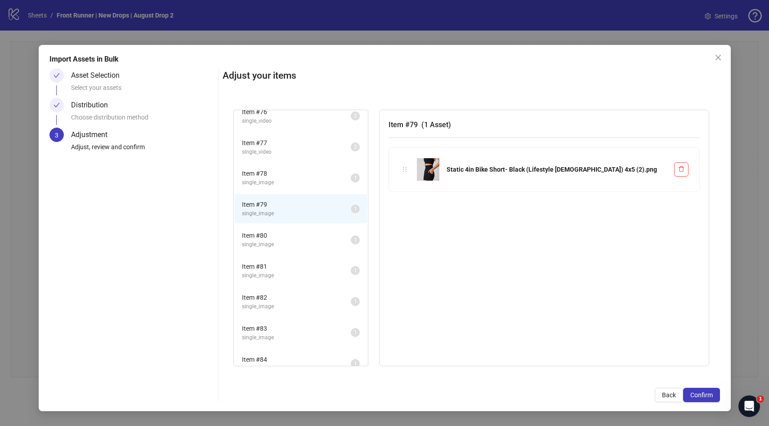
click at [276, 353] on li "Item # 84 single_image 1" at bounding box center [301, 363] width 132 height 29
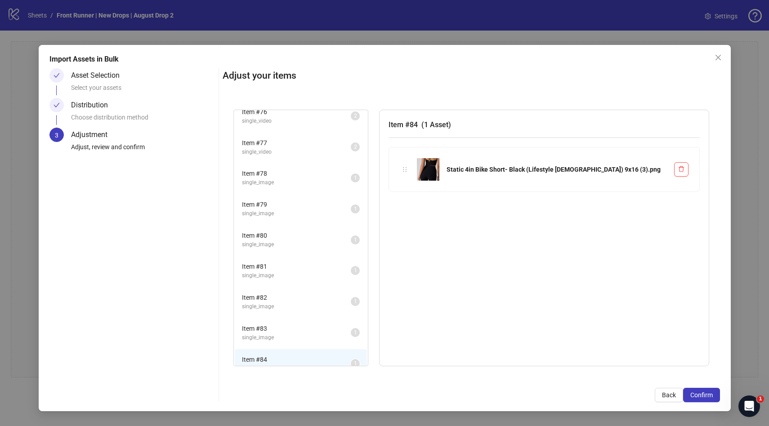
click at [279, 333] on span "Item # 83" at bounding box center [296, 329] width 109 height 10
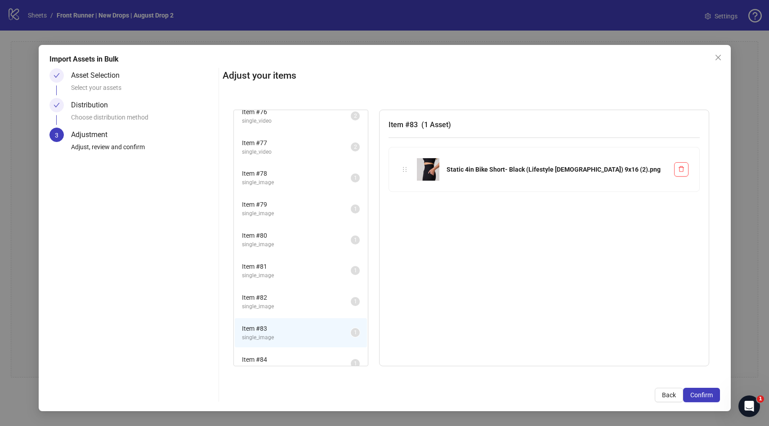
click at [303, 214] on span "single_image" at bounding box center [296, 213] width 109 height 9
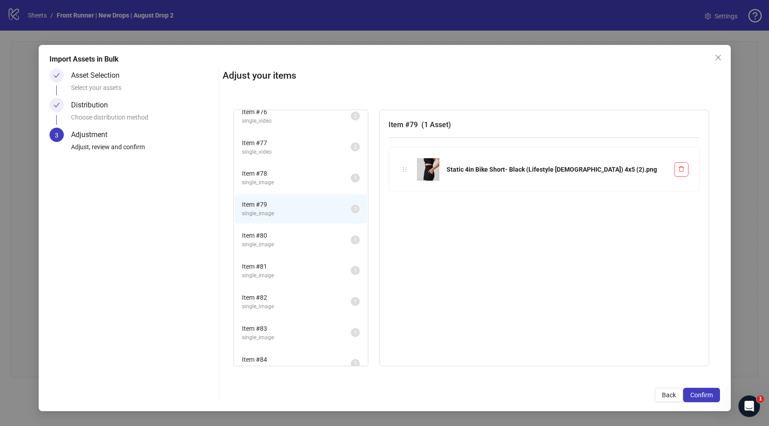
click at [273, 333] on span "Item # 83" at bounding box center [296, 329] width 109 height 10
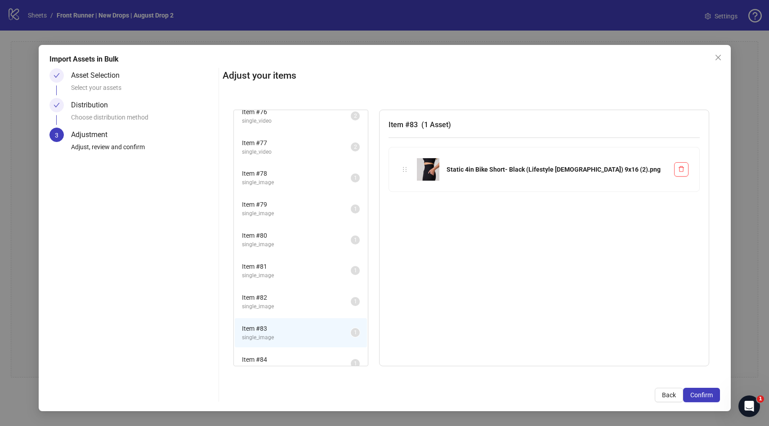
click at [296, 226] on li "Item # 80 single_image 1" at bounding box center [301, 239] width 132 height 29
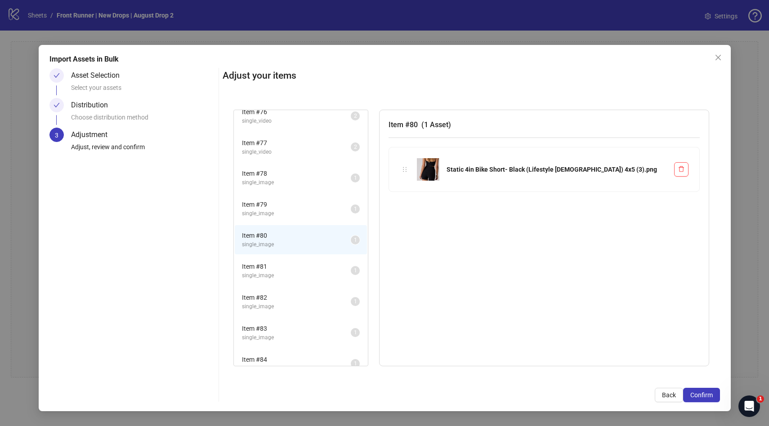
click at [276, 319] on li "Item # 83 single_image 1" at bounding box center [301, 332] width 132 height 29
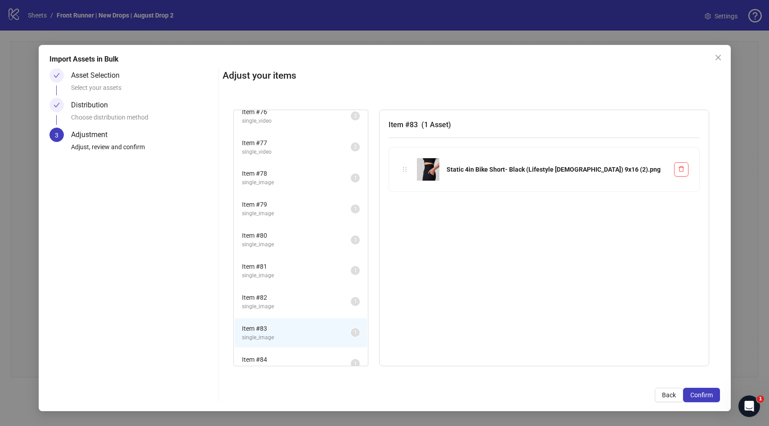
click at [294, 213] on span "single_image" at bounding box center [296, 213] width 109 height 9
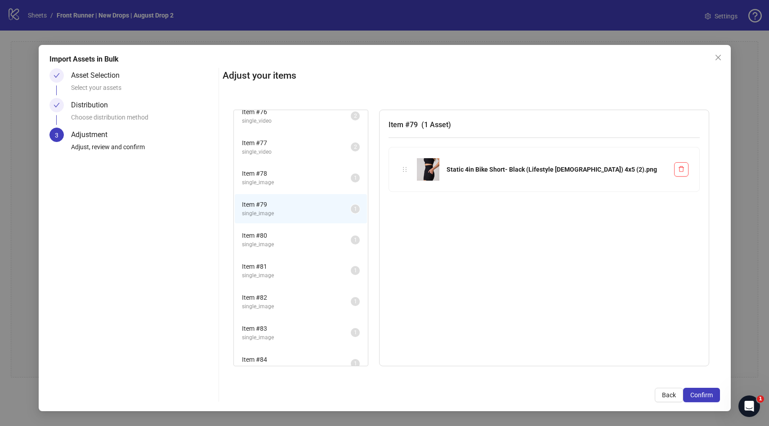
click at [277, 330] on span "Item # 83" at bounding box center [296, 329] width 109 height 10
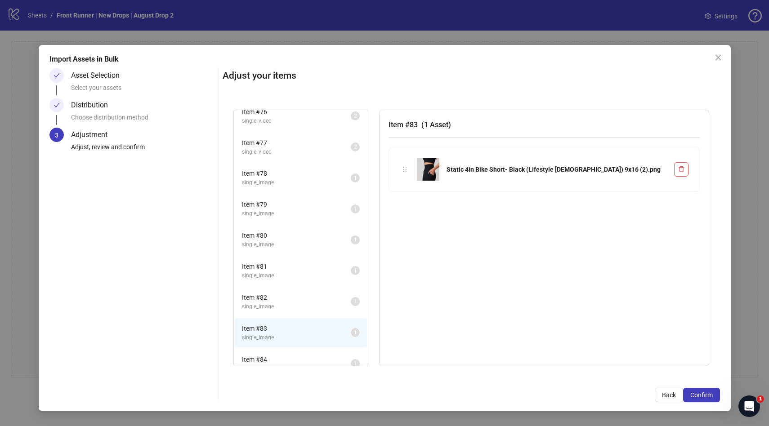
click at [289, 228] on li "Item # 80 single_image 1" at bounding box center [301, 239] width 132 height 29
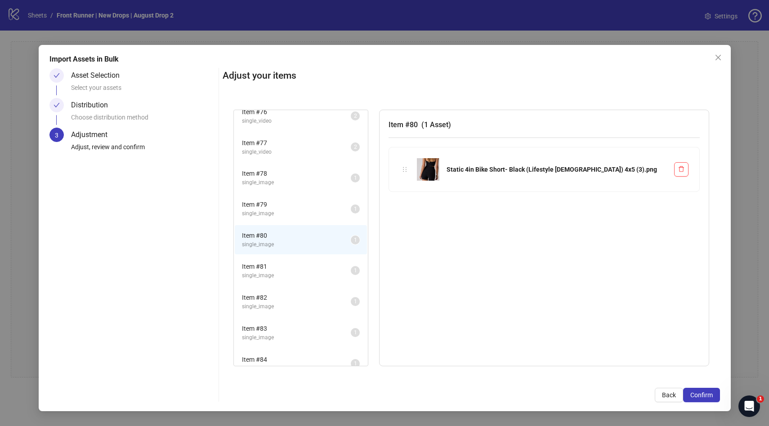
click at [270, 321] on li "Item # 83 single_image 1" at bounding box center [301, 332] width 132 height 29
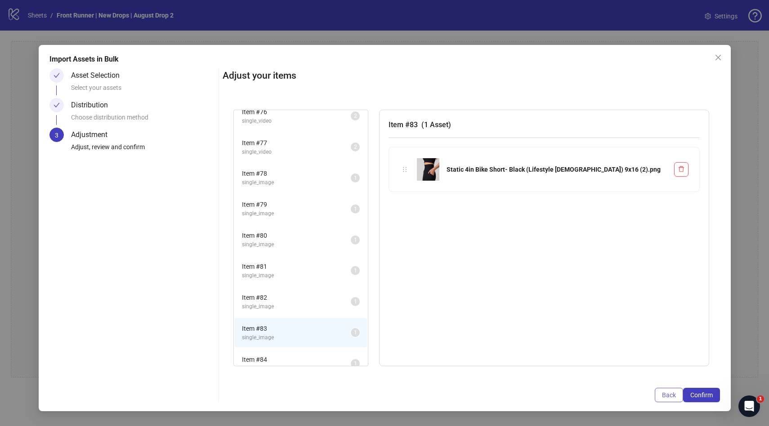
click at [662, 392] on span "Back" at bounding box center [669, 395] width 14 height 7
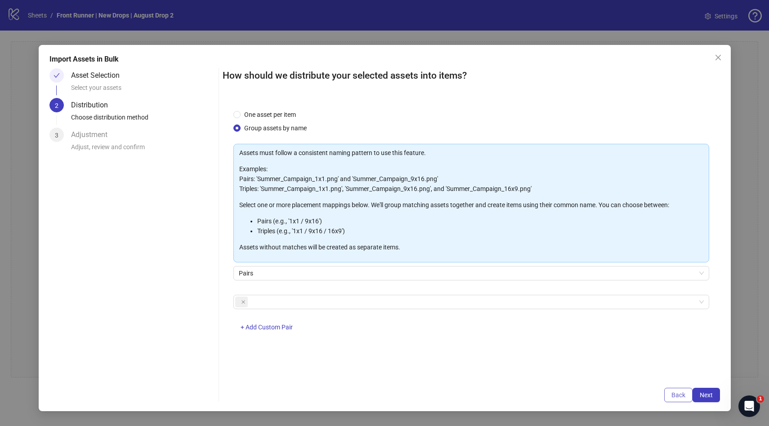
click at [673, 392] on span "Back" at bounding box center [678, 395] width 14 height 7
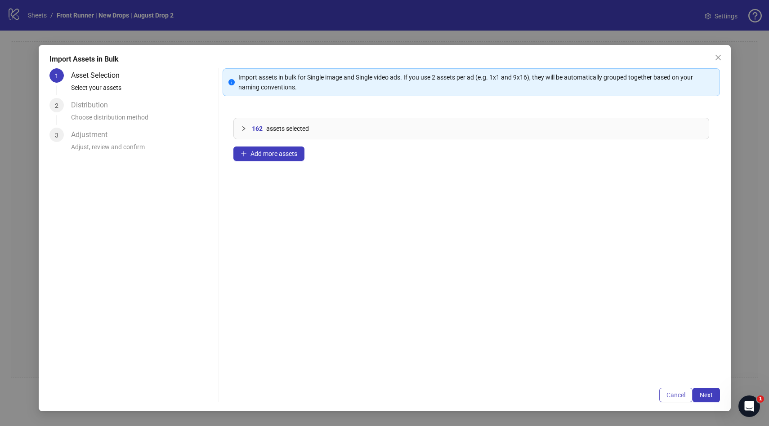
click at [676, 395] on span "Cancel" at bounding box center [675, 395] width 19 height 7
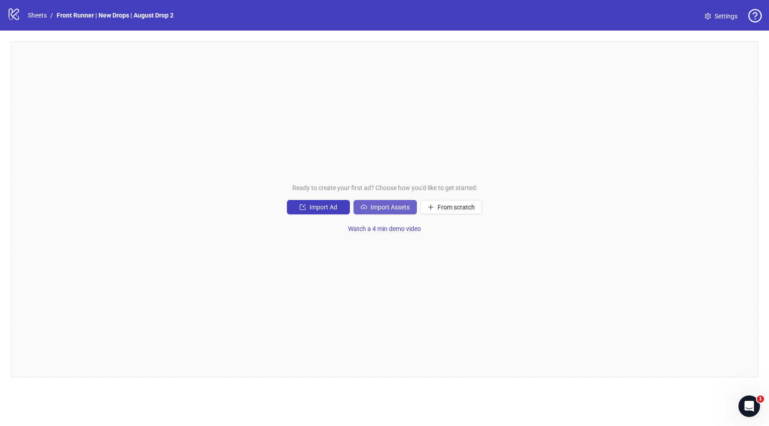
click at [372, 208] on span "Import Assets" at bounding box center [389, 207] width 39 height 7
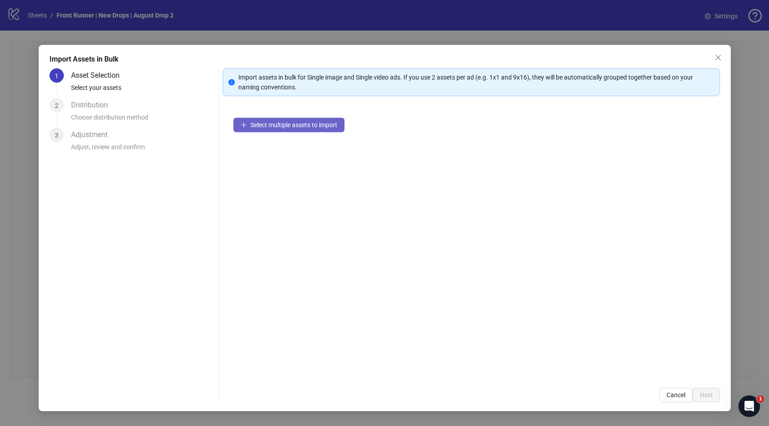
click at [295, 126] on span "Select multiple assets to import" at bounding box center [293, 124] width 87 height 7
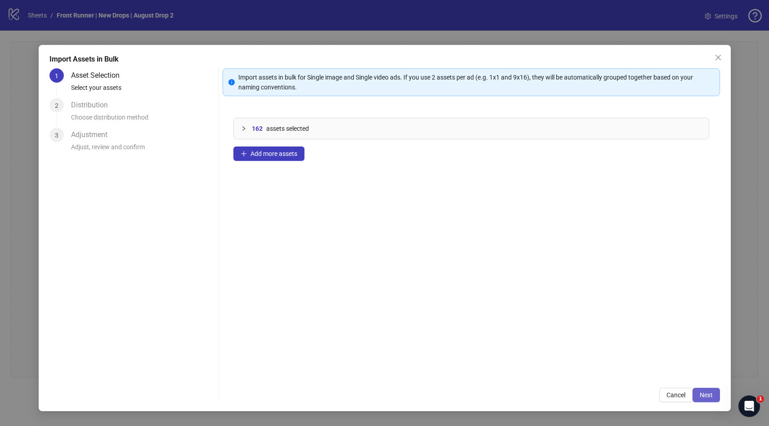
click at [708, 400] on button "Next" at bounding box center [705, 395] width 27 height 14
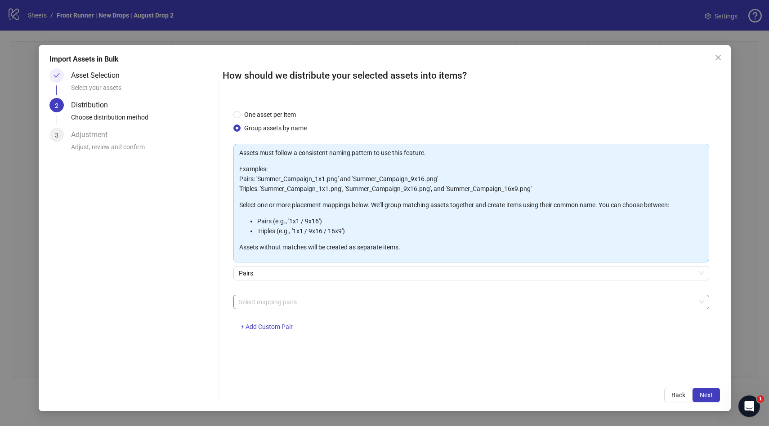
click at [267, 302] on div at bounding box center [466, 302] width 463 height 13
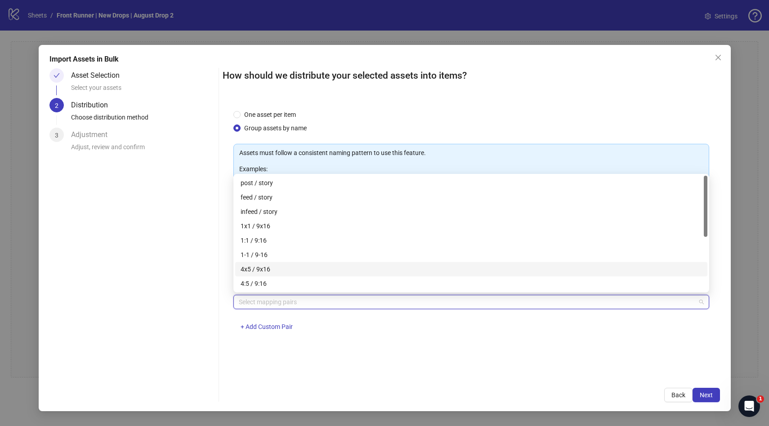
click at [278, 268] on div "4x5 / 9x16" at bounding box center [470, 269] width 461 height 10
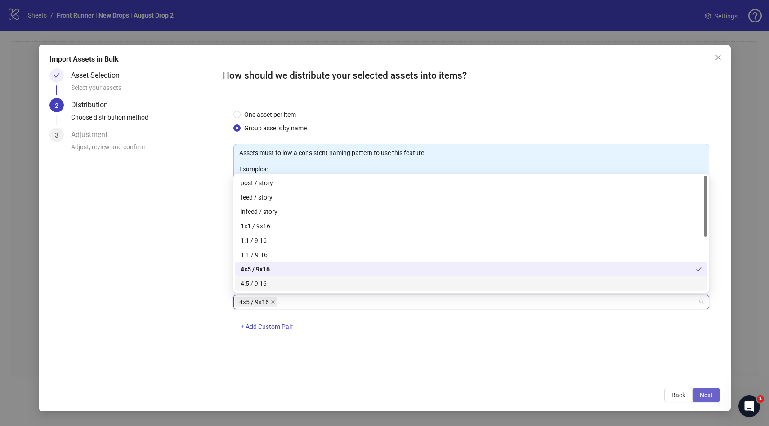
click at [702, 398] on span "Next" at bounding box center [705, 395] width 13 height 7
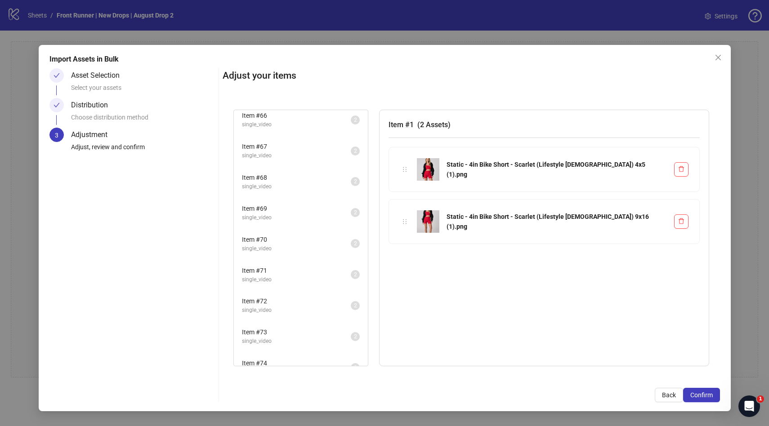
scroll to position [2251, 0]
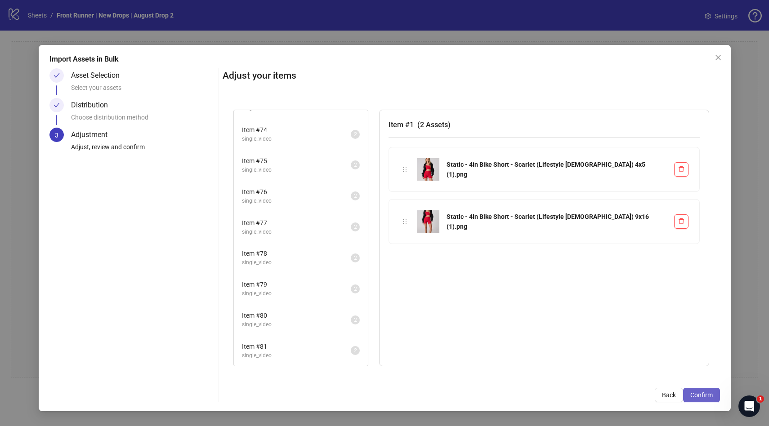
click at [704, 397] on span "Confirm" at bounding box center [701, 395] width 22 height 7
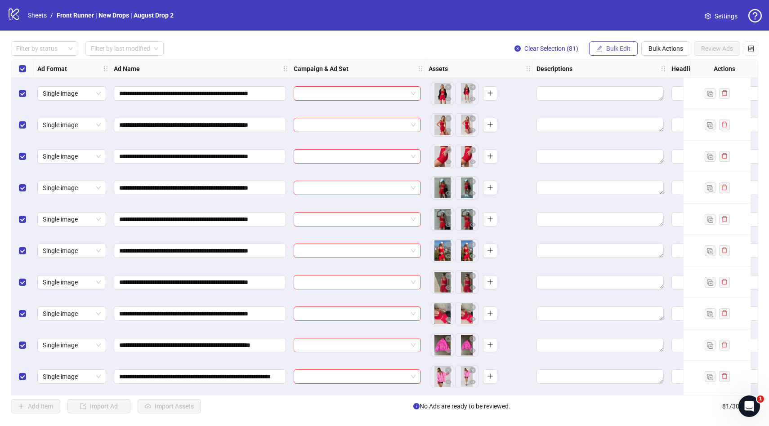
click at [599, 48] on icon "edit" at bounding box center [599, 48] width 6 height 6
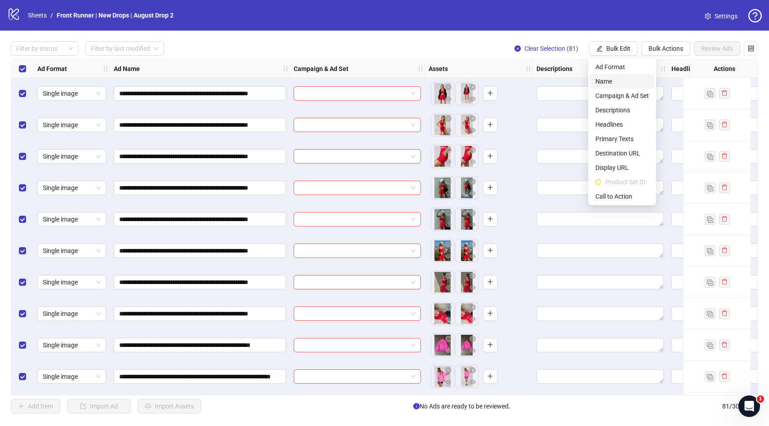
click at [612, 81] on span "Name" at bounding box center [621, 81] width 53 height 10
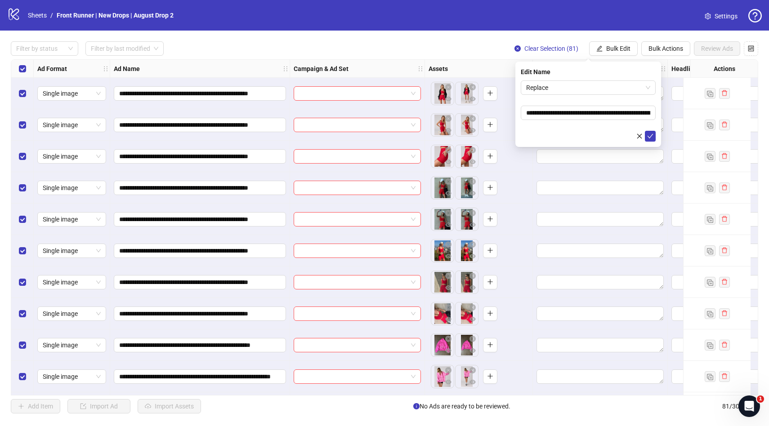
click at [622, 134] on div at bounding box center [588, 136] width 135 height 11
click at [641, 134] on icon "close" at bounding box center [639, 136] width 6 height 6
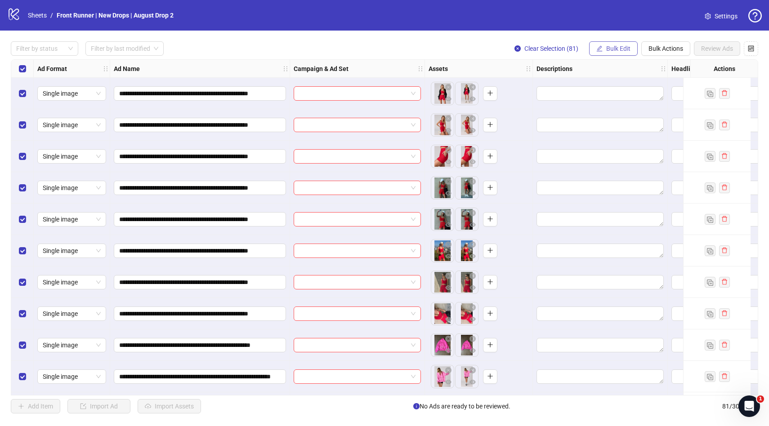
scroll to position [0, 78]
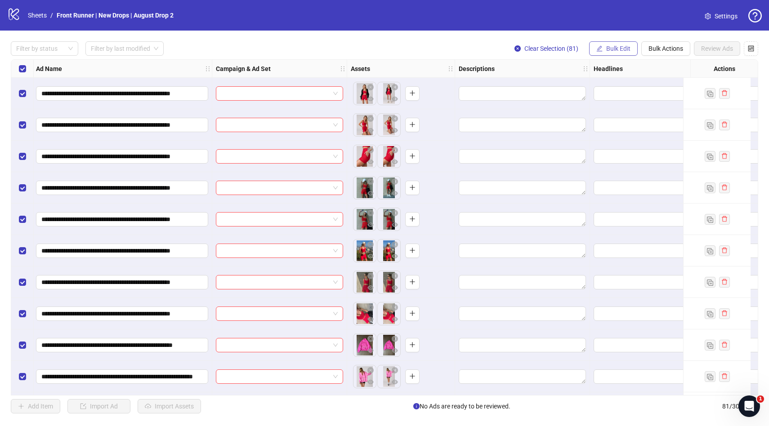
click at [619, 48] on span "Bulk Edit" at bounding box center [618, 48] width 24 height 7
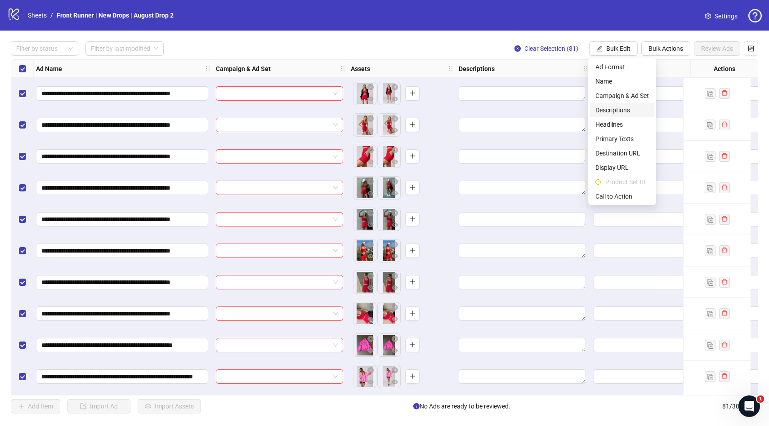
click at [601, 109] on span "Descriptions" at bounding box center [621, 110] width 53 height 10
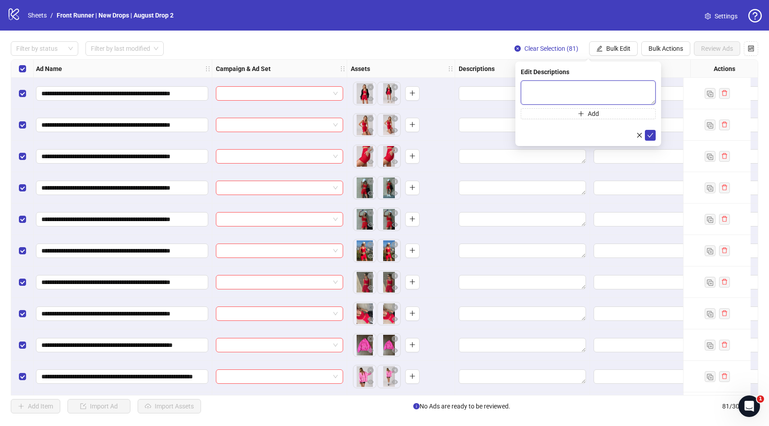
click at [537, 87] on textarea at bounding box center [588, 92] width 135 height 24
paste textarea "**********"
type textarea "**********"
click at [654, 132] on button "submit" at bounding box center [650, 135] width 11 height 11
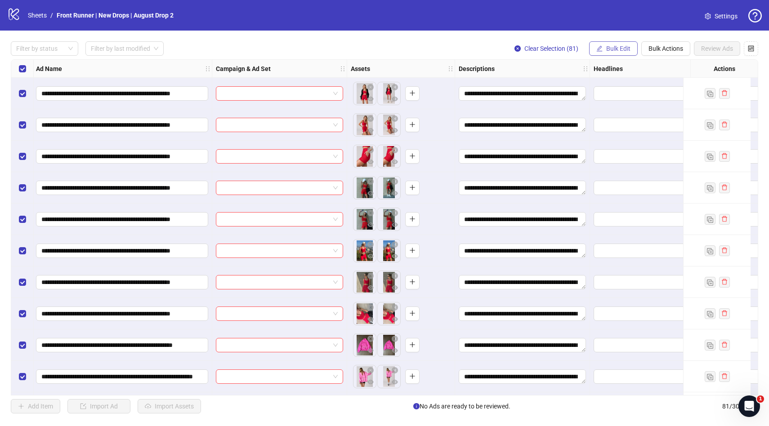
click at [615, 49] on span "Bulk Edit" at bounding box center [618, 48] width 24 height 7
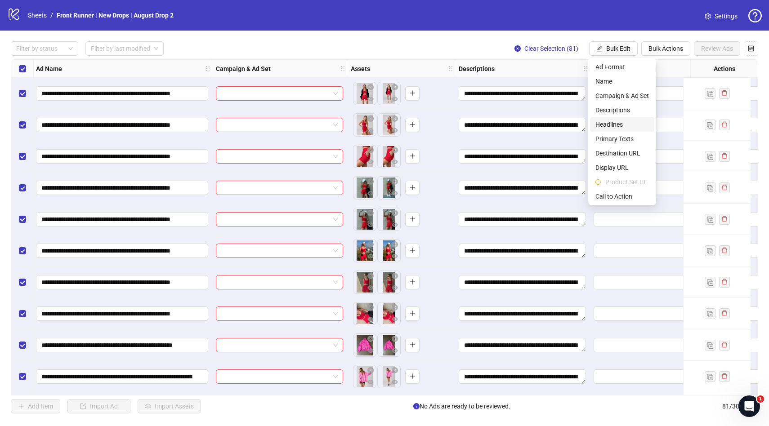
click at [616, 129] on span "Headlines" at bounding box center [621, 125] width 53 height 10
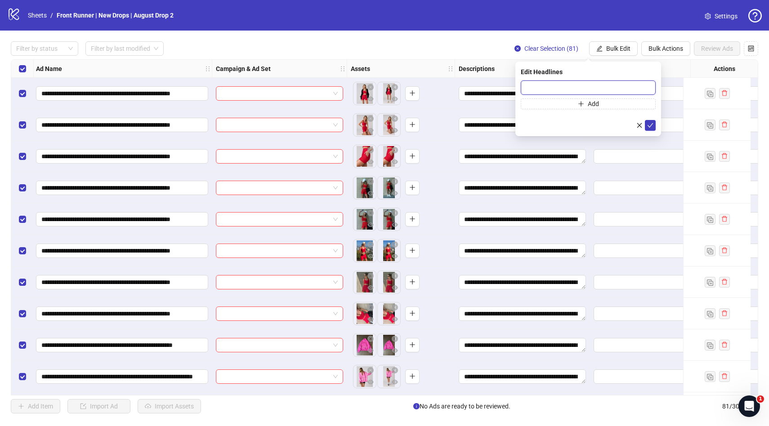
click at [544, 86] on input "text" at bounding box center [588, 87] width 135 height 14
paste input "**********"
type input "**********"
click at [651, 126] on icon "check" at bounding box center [650, 125] width 6 height 6
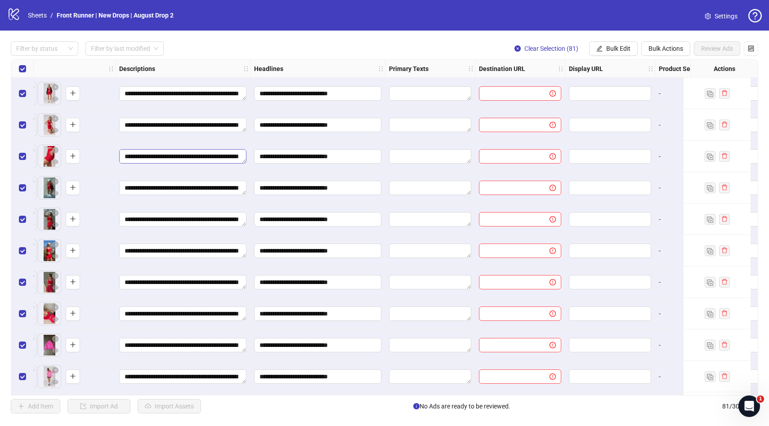
scroll to position [0, 444]
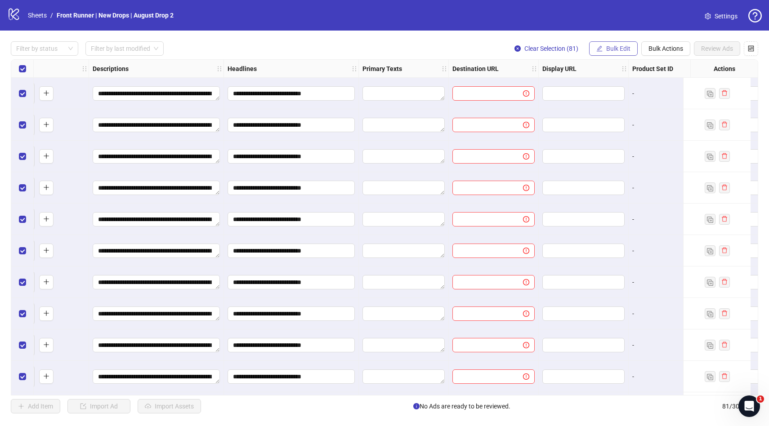
click at [608, 54] on button "Bulk Edit" at bounding box center [613, 48] width 49 height 14
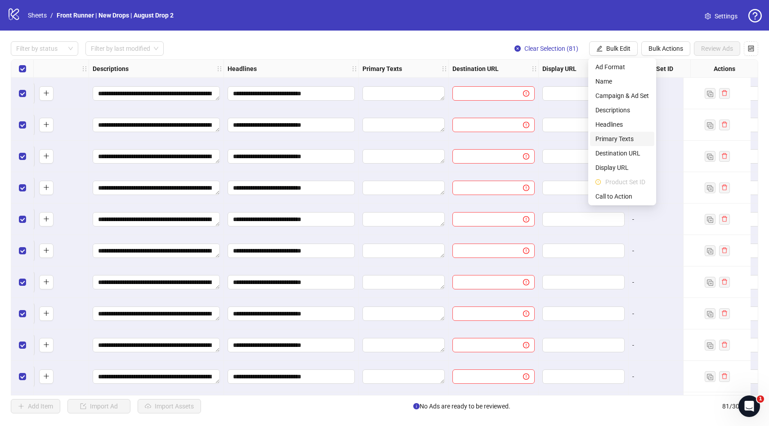
click at [611, 140] on span "Primary Texts" at bounding box center [621, 139] width 53 height 10
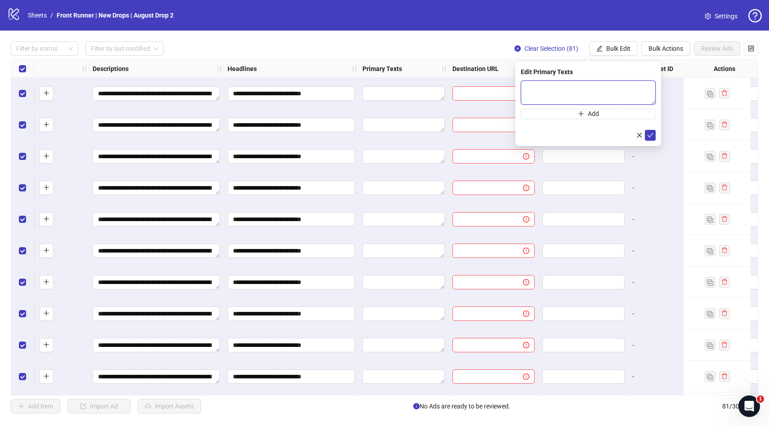
click at [537, 95] on textarea at bounding box center [588, 92] width 135 height 24
paste textarea "**********"
type textarea "**********"
click at [650, 136] on icon "check" at bounding box center [650, 135] width 6 height 6
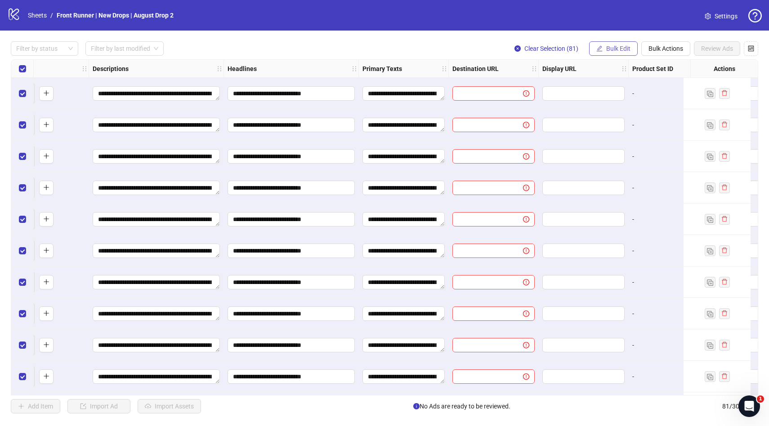
click at [618, 53] on button "Bulk Edit" at bounding box center [613, 48] width 49 height 14
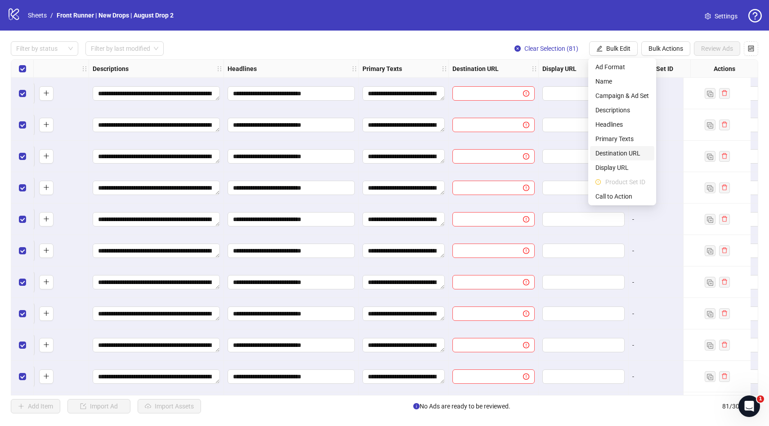
click at [616, 152] on span "Destination URL" at bounding box center [621, 153] width 53 height 10
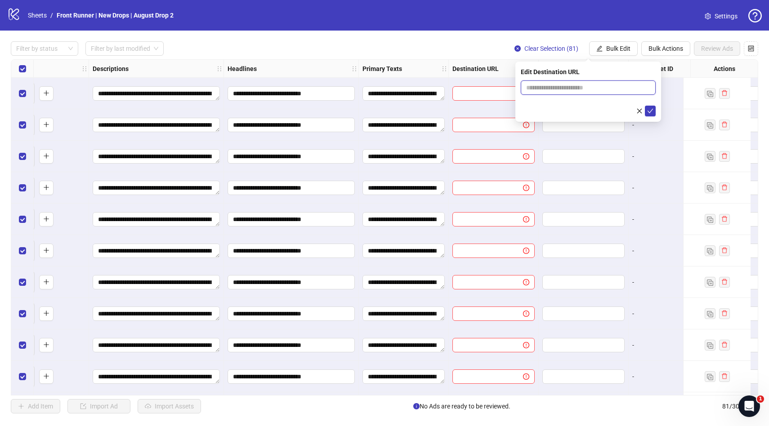
click at [574, 90] on input "text" at bounding box center [584, 88] width 117 height 10
paste input "**********"
type input "**********"
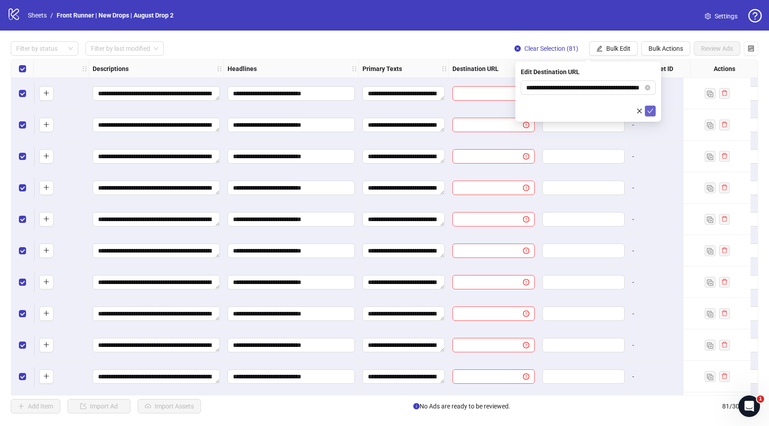
click at [647, 110] on icon "check" at bounding box center [650, 111] width 6 height 6
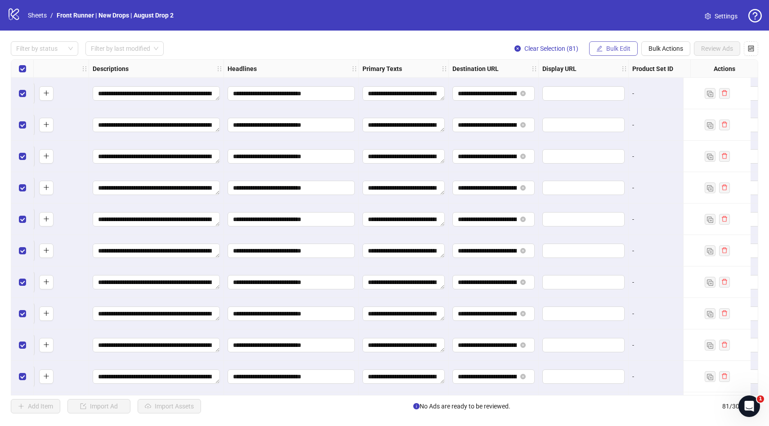
click at [610, 48] on span "Bulk Edit" at bounding box center [618, 48] width 24 height 7
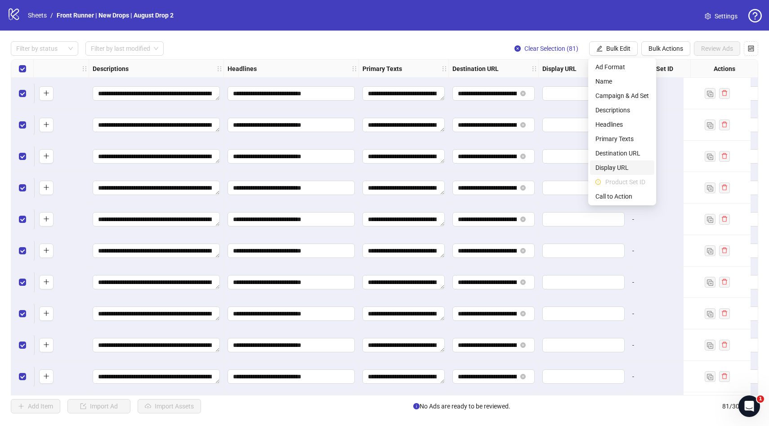
click at [612, 165] on span "Display URL" at bounding box center [621, 168] width 53 height 10
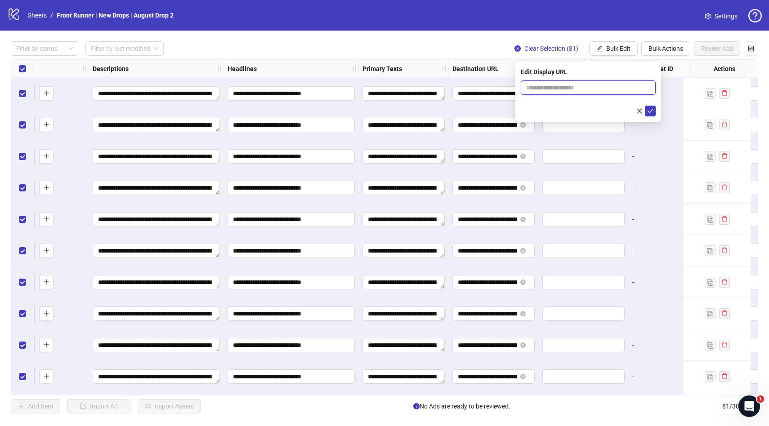
click at [592, 87] on input "text" at bounding box center [588, 87] width 135 height 14
paste input "**********"
click at [598, 89] on input "**********" at bounding box center [588, 87] width 135 height 14
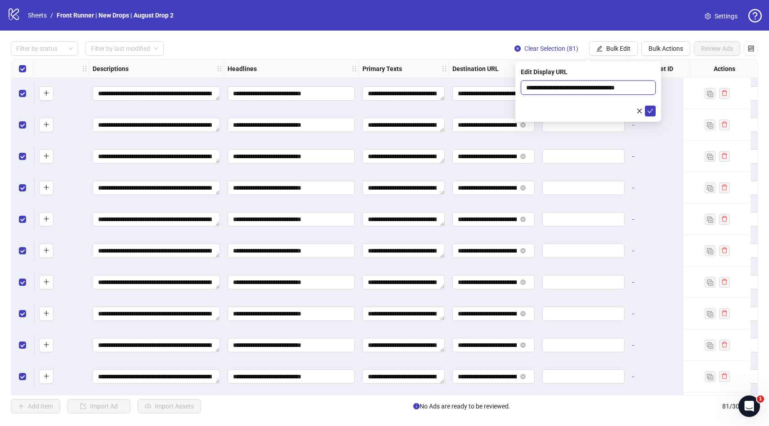
scroll to position [0, 0]
drag, startPoint x: 547, startPoint y: 87, endPoint x: 480, endPoint y: 87, distance: 67.4
click at [480, 87] on body "**********" at bounding box center [384, 213] width 769 height 426
type input "**********"
click at [651, 111] on icon "check" at bounding box center [650, 111] width 6 height 4
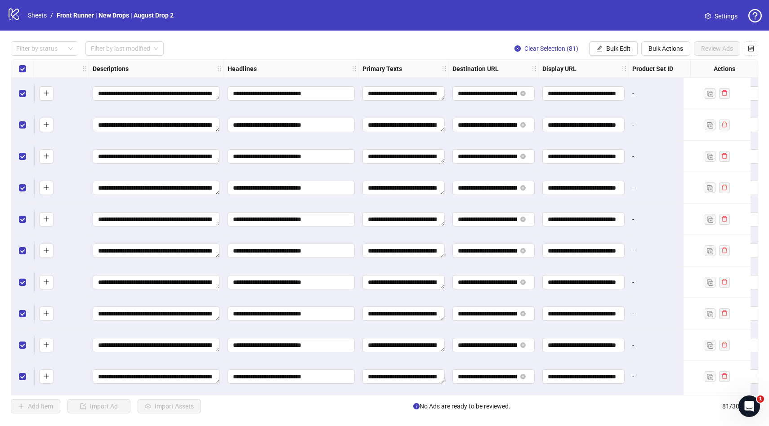
click at [509, 148] on div "**********" at bounding box center [494, 156] width 90 height 31
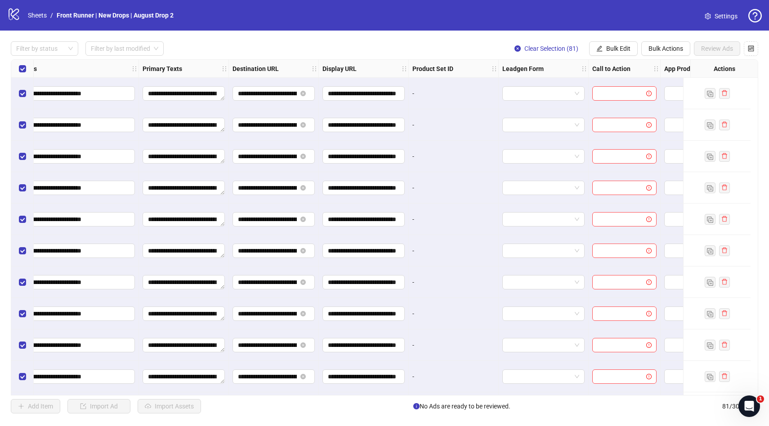
scroll to position [0, 695]
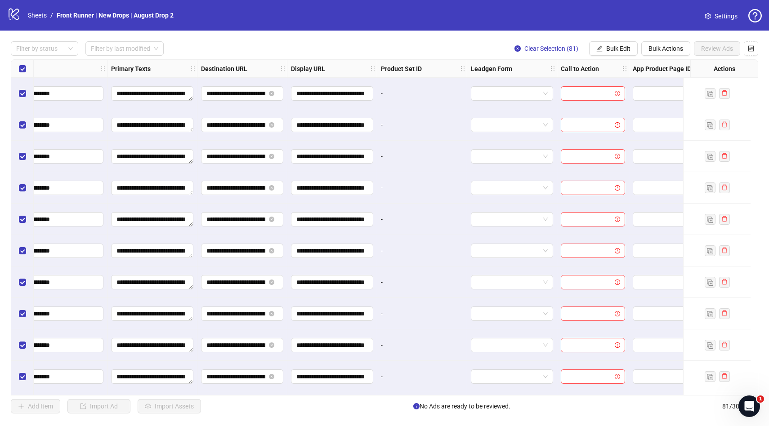
click at [612, 56] on div "**********" at bounding box center [384, 228] width 769 height 394
click at [612, 51] on span "Bulk Edit" at bounding box center [618, 48] width 24 height 7
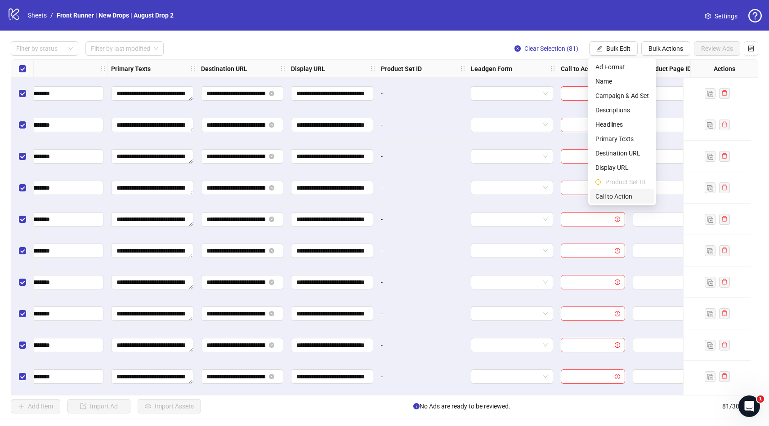
click at [632, 200] on span "Call to Action" at bounding box center [621, 196] width 53 height 10
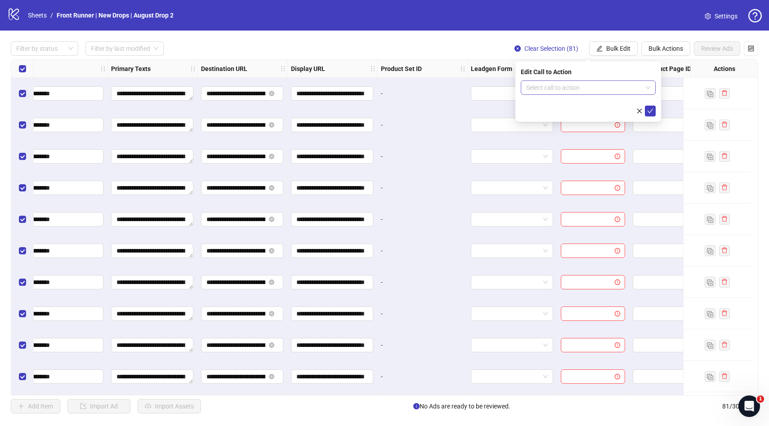
click at [564, 86] on input "search" at bounding box center [584, 87] width 116 height 13
type input "****"
click at [558, 105] on div "Shop now" at bounding box center [588, 106] width 120 height 10
click at [649, 112] on icon "check" at bounding box center [650, 111] width 6 height 4
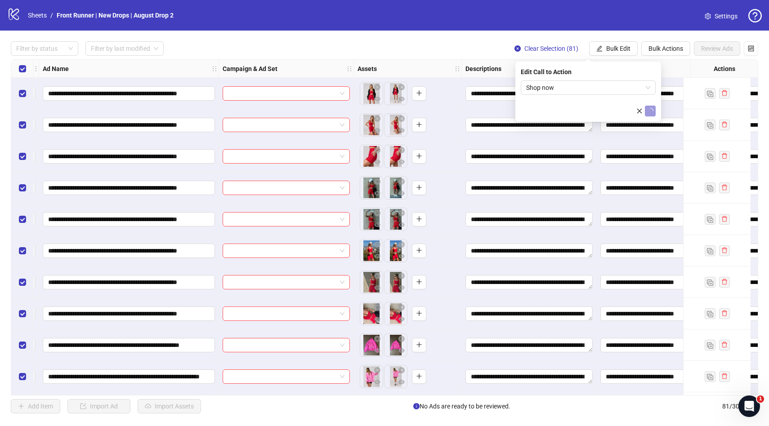
scroll to position [0, 53]
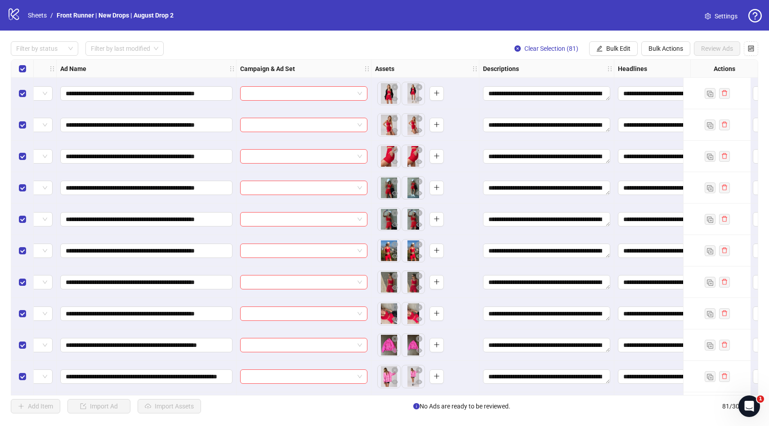
click at [323, 47] on div "Filter by status Filter by last modified Clear Selection (81) Bulk Edit Bulk Ac…" at bounding box center [384, 48] width 747 height 14
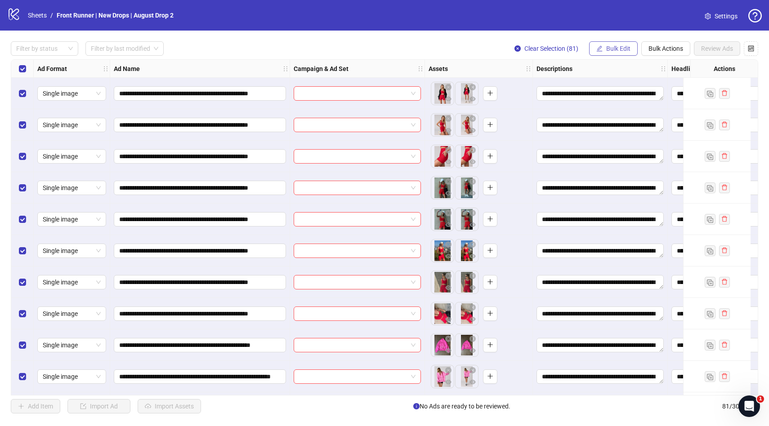
click at [611, 45] on span "Bulk Edit" at bounding box center [618, 48] width 24 height 7
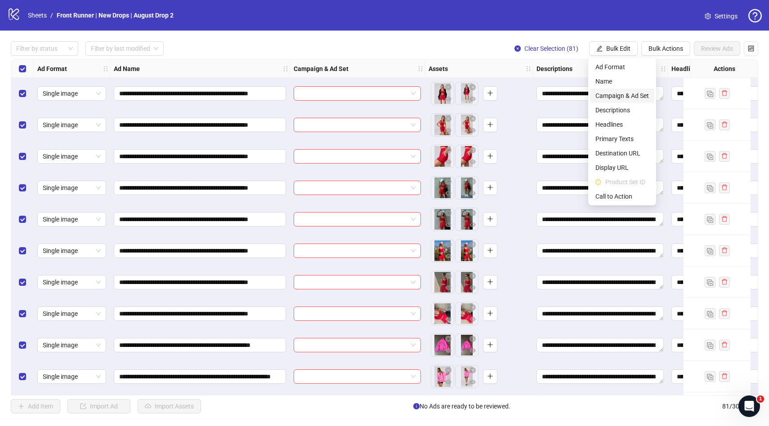
click at [610, 94] on span "Campaign & Ad Set" at bounding box center [621, 96] width 53 height 10
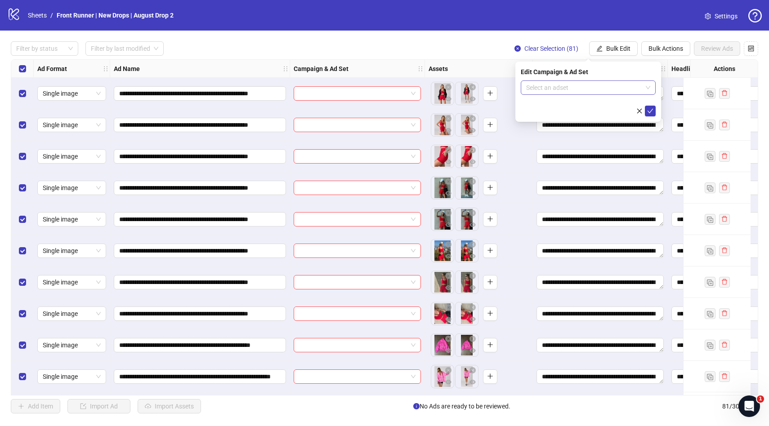
click at [564, 89] on input "search" at bounding box center [584, 87] width 116 height 13
paste input "**********"
type input "**********"
click at [604, 72] on div "Edit Campaign & Ad Set" at bounding box center [588, 72] width 135 height 10
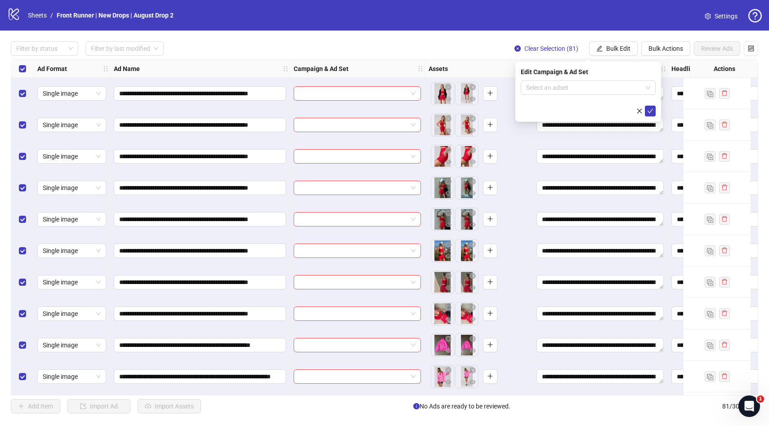
scroll to position [0, 0]
click at [391, 17] on div "logo/logo-mobile Sheets / Front Runner | New Drops | August Drop 2 Settings" at bounding box center [384, 15] width 754 height 16
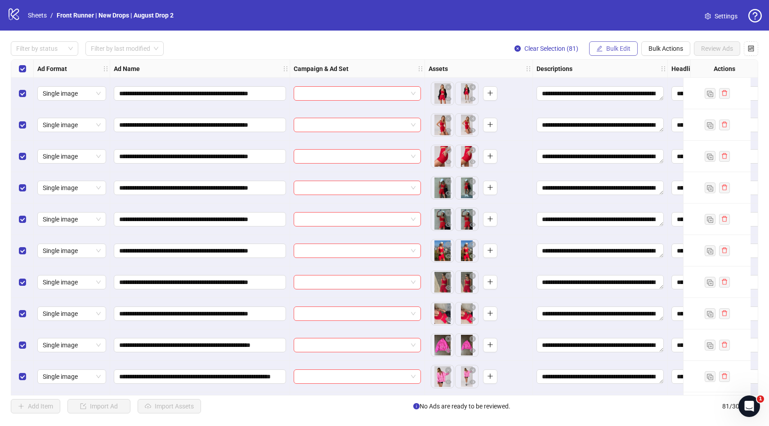
click at [618, 55] on button "Bulk Edit" at bounding box center [613, 48] width 49 height 14
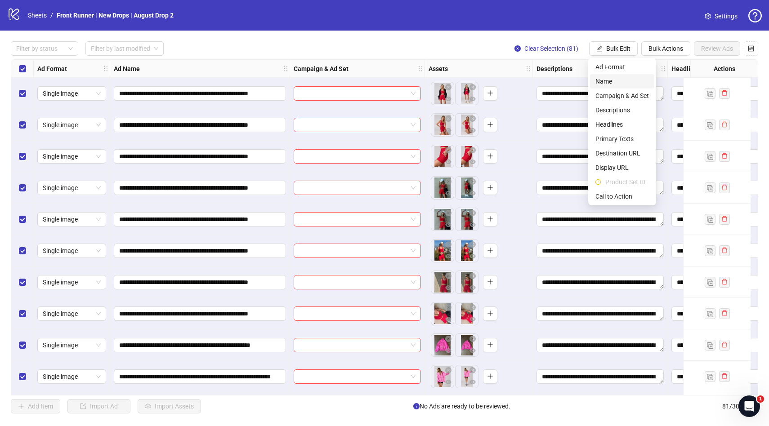
click at [612, 79] on span "Name" at bounding box center [621, 81] width 53 height 10
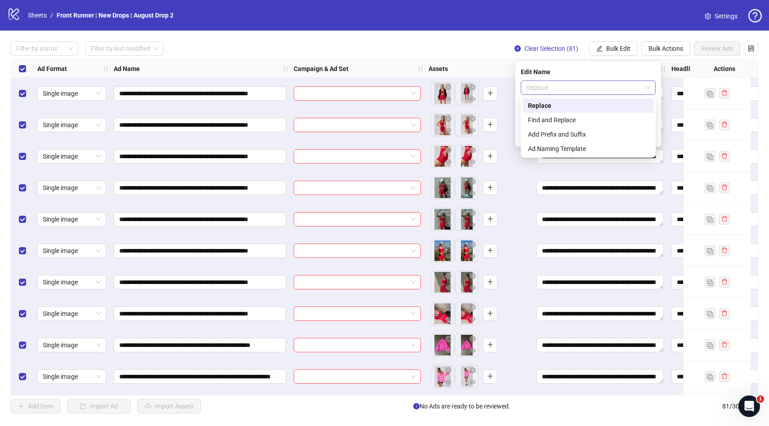
click at [564, 84] on span "Replace" at bounding box center [588, 87] width 124 height 13
drag, startPoint x: 544, startPoint y: 122, endPoint x: 549, endPoint y: 120, distance: 5.1
click at [544, 122] on div "Find and Replace" at bounding box center [588, 120] width 120 height 10
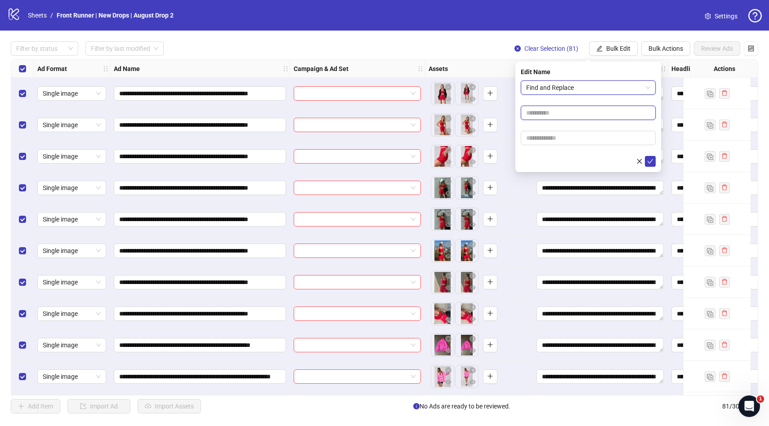
click at [544, 112] on input "text" at bounding box center [588, 113] width 135 height 14
click at [595, 135] on input "text" at bounding box center [588, 138] width 135 height 14
click at [652, 159] on icon "check" at bounding box center [650, 161] width 6 height 4
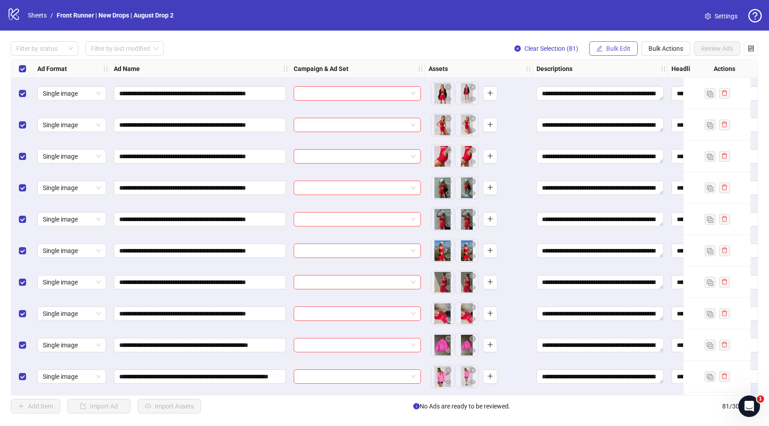
click at [629, 46] on button "Bulk Edit" at bounding box center [613, 48] width 49 height 14
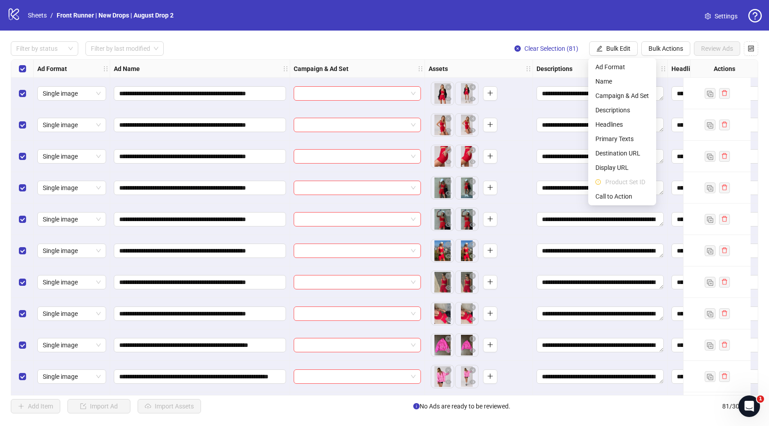
click at [453, 23] on div "logo/logo-mobile Sheets / Front Runner | New Drops | August Drop 2 Settings" at bounding box center [384, 15] width 754 height 16
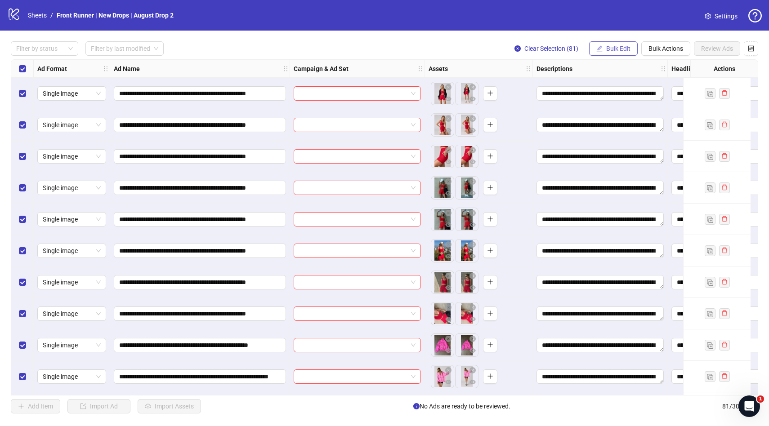
click at [607, 52] on span "Bulk Edit" at bounding box center [618, 48] width 24 height 7
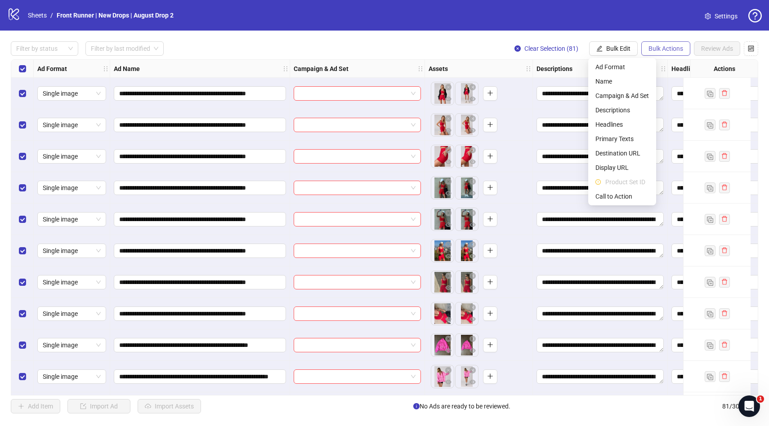
click at [669, 46] on span "Bulk Actions" at bounding box center [665, 48] width 35 height 7
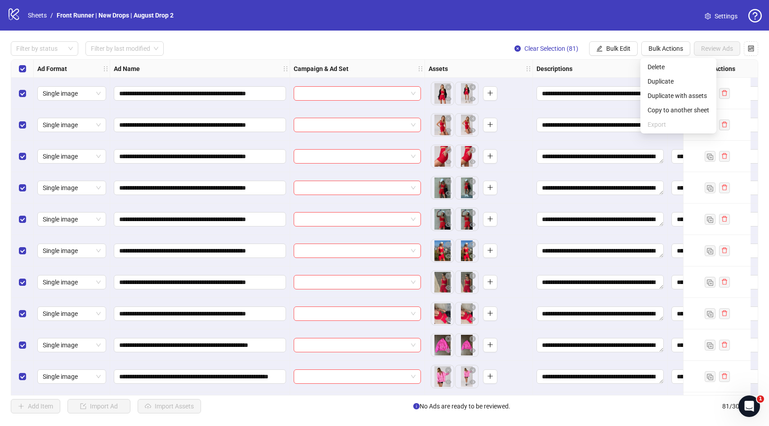
click at [680, 28] on div "logo/logo-mobile Sheets / Front Runner | New Drops | August Drop 2 Settings" at bounding box center [384, 15] width 769 height 31
click at [749, 48] on icon "control" at bounding box center [751, 48] width 6 height 6
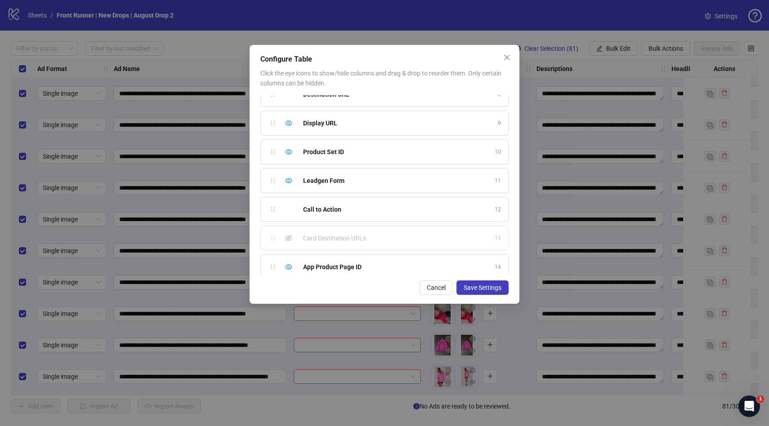
scroll to position [217, 0]
click at [284, 262] on div "Hide column" at bounding box center [288, 264] width 11 height 11
click at [289, 177] on icon "eye" at bounding box center [288, 178] width 7 height 7
click at [288, 149] on icon "eye" at bounding box center [288, 149] width 7 height 7
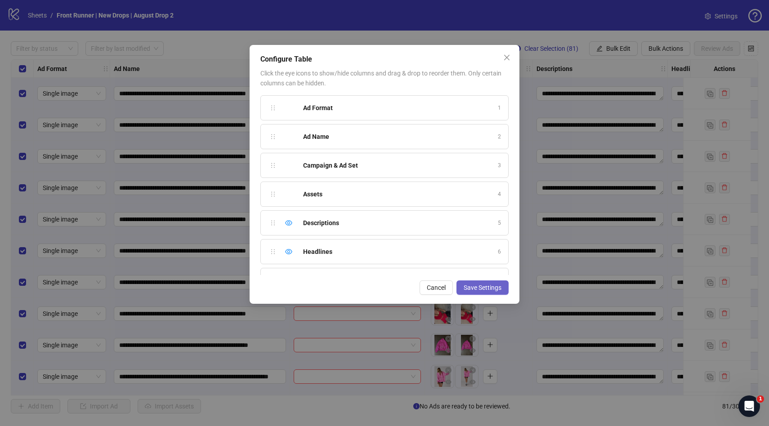
click at [493, 289] on span "Save Settings" at bounding box center [482, 287] width 38 height 7
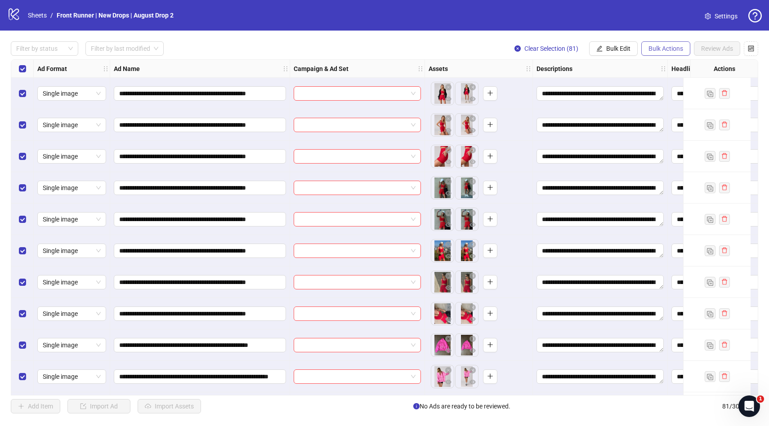
click at [371, 42] on div "Filter by status Filter by last modified Clear Selection (81) Bulk Edit Bulk Ac…" at bounding box center [384, 48] width 747 height 14
click at [392, 44] on div "Filter by status Filter by last modified Clear Selection (81) Bulk Edit Bulk Ac…" at bounding box center [384, 48] width 747 height 14
click at [664, 49] on span "Bulk Actions" at bounding box center [665, 48] width 35 height 7
click at [657, 100] on span "Duplicate with assets" at bounding box center [678, 96] width 62 height 10
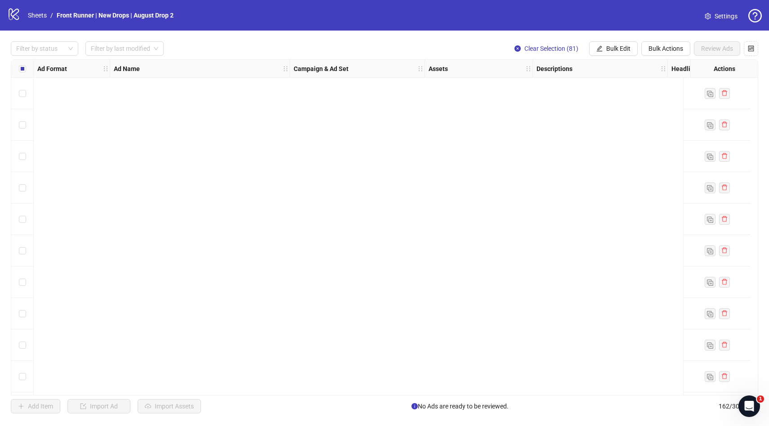
scroll to position [4784, 0]
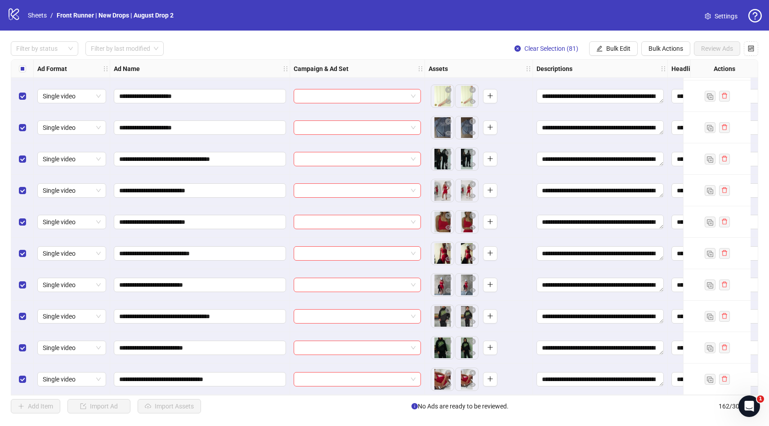
click at [482, 11] on div "logo/logo-mobile Sheets / Front Runner | New Drops | August Drop 2 Settings" at bounding box center [384, 15] width 754 height 16
click at [662, 49] on span "Bulk Actions" at bounding box center [665, 48] width 35 height 7
click at [660, 71] on span "Delete" at bounding box center [678, 67] width 62 height 10
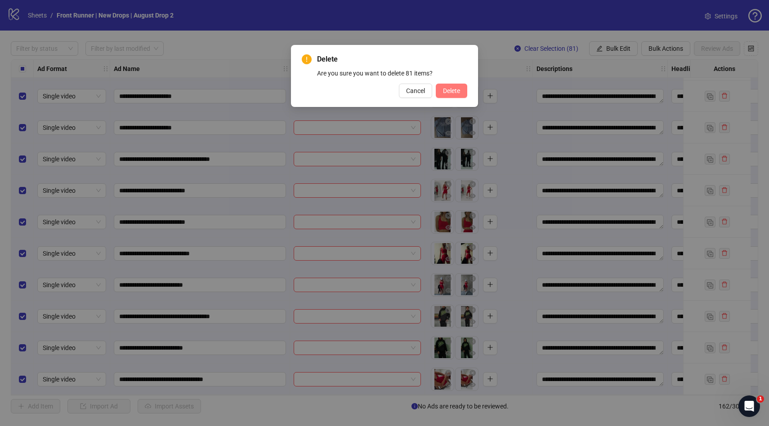
click at [443, 87] on span "Delete" at bounding box center [451, 90] width 17 height 7
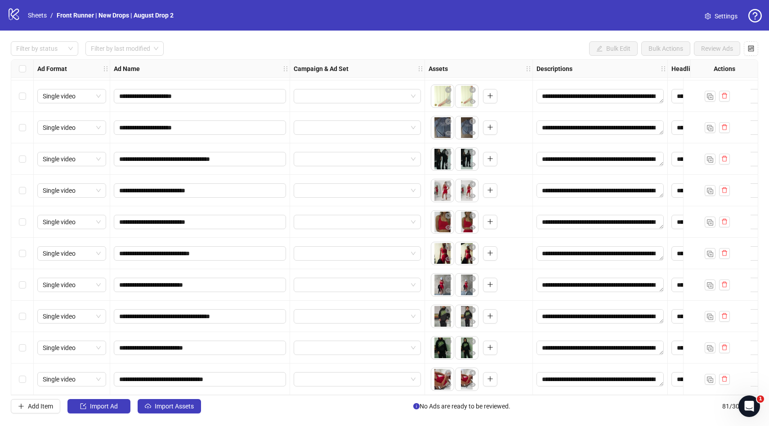
scroll to position [2235, 0]
